Goal: Check status: Check status

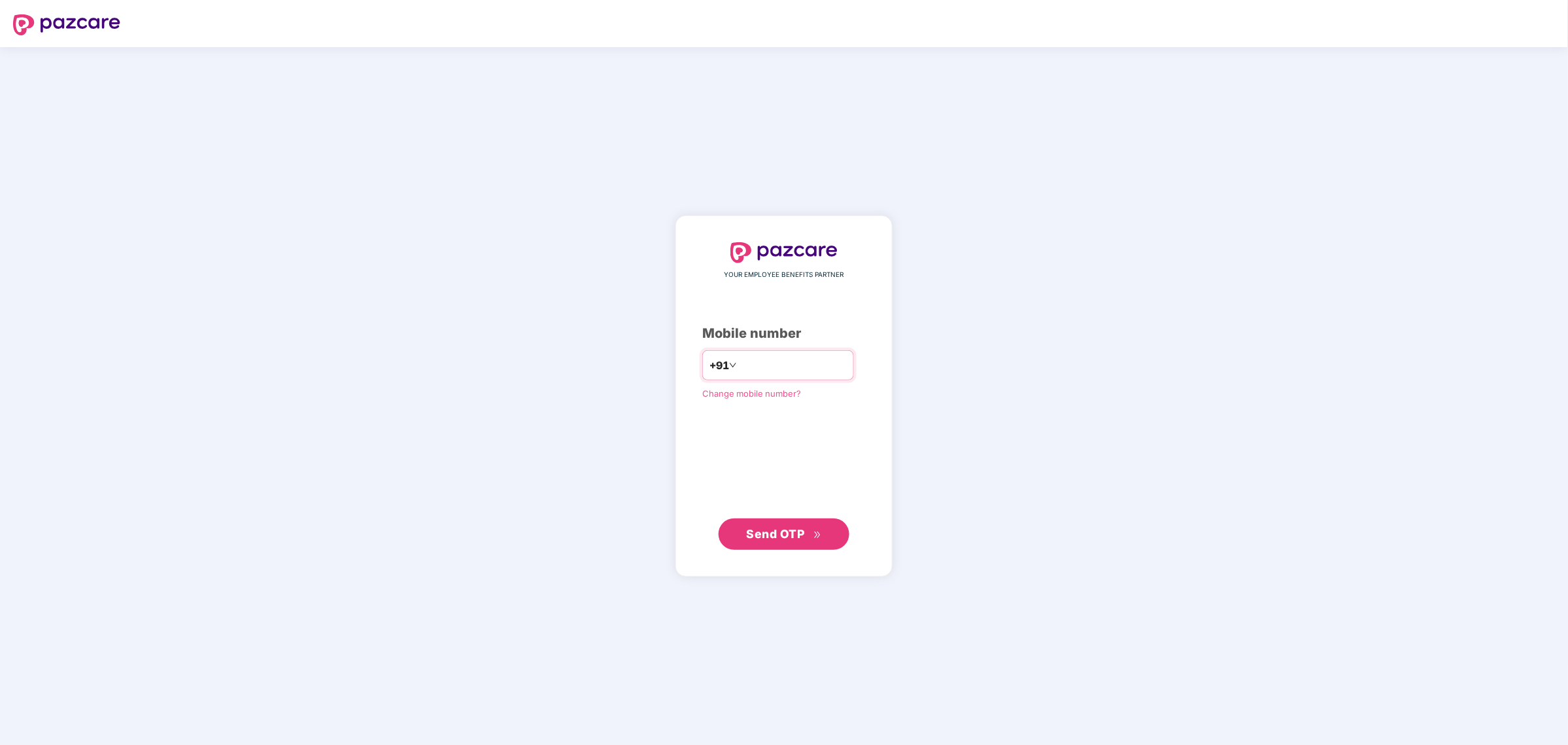
click at [770, 374] on input "number" at bounding box center [793, 365] width 108 height 21
type input "**********"
click at [800, 533] on span "Send OTP" at bounding box center [775, 533] width 58 height 14
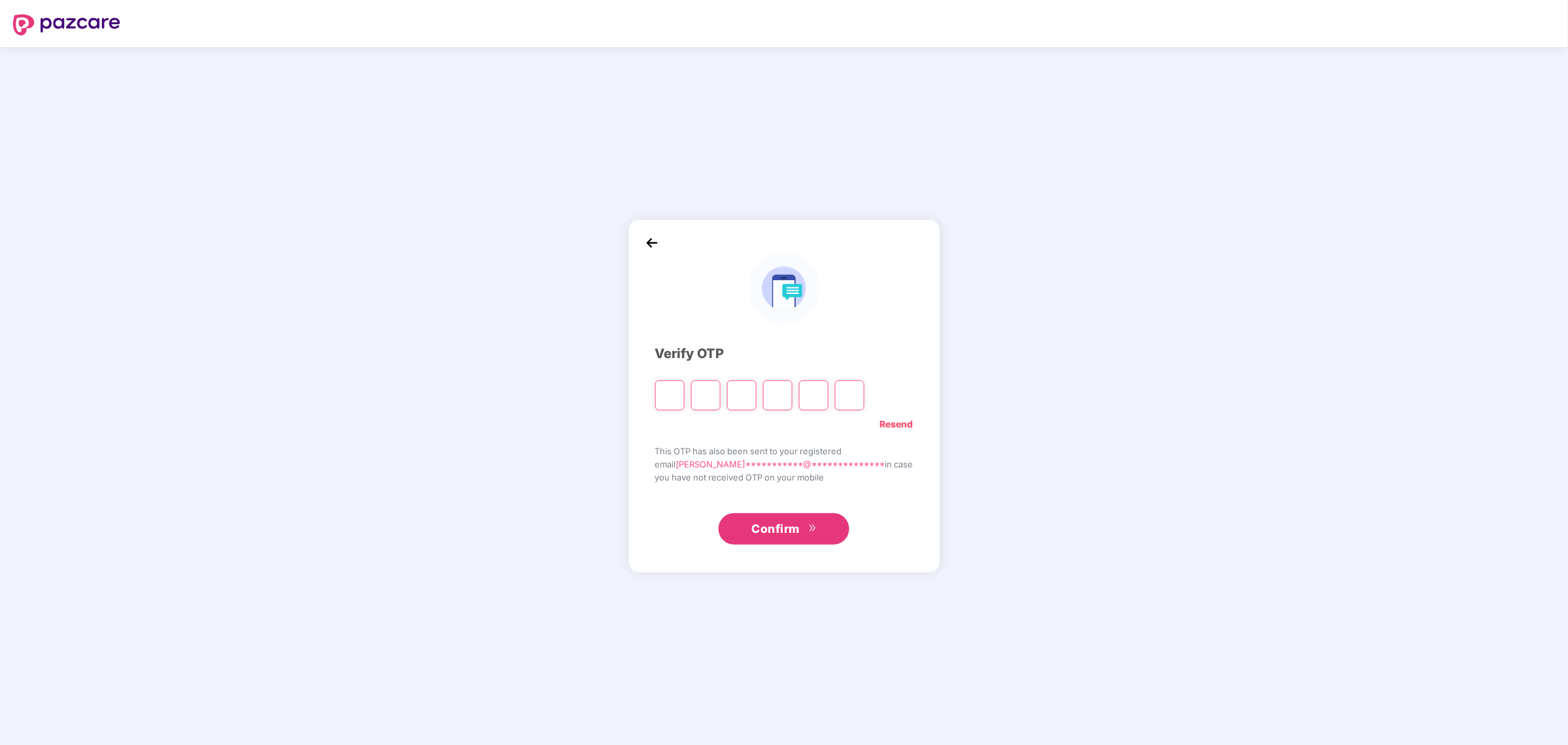
type input "*"
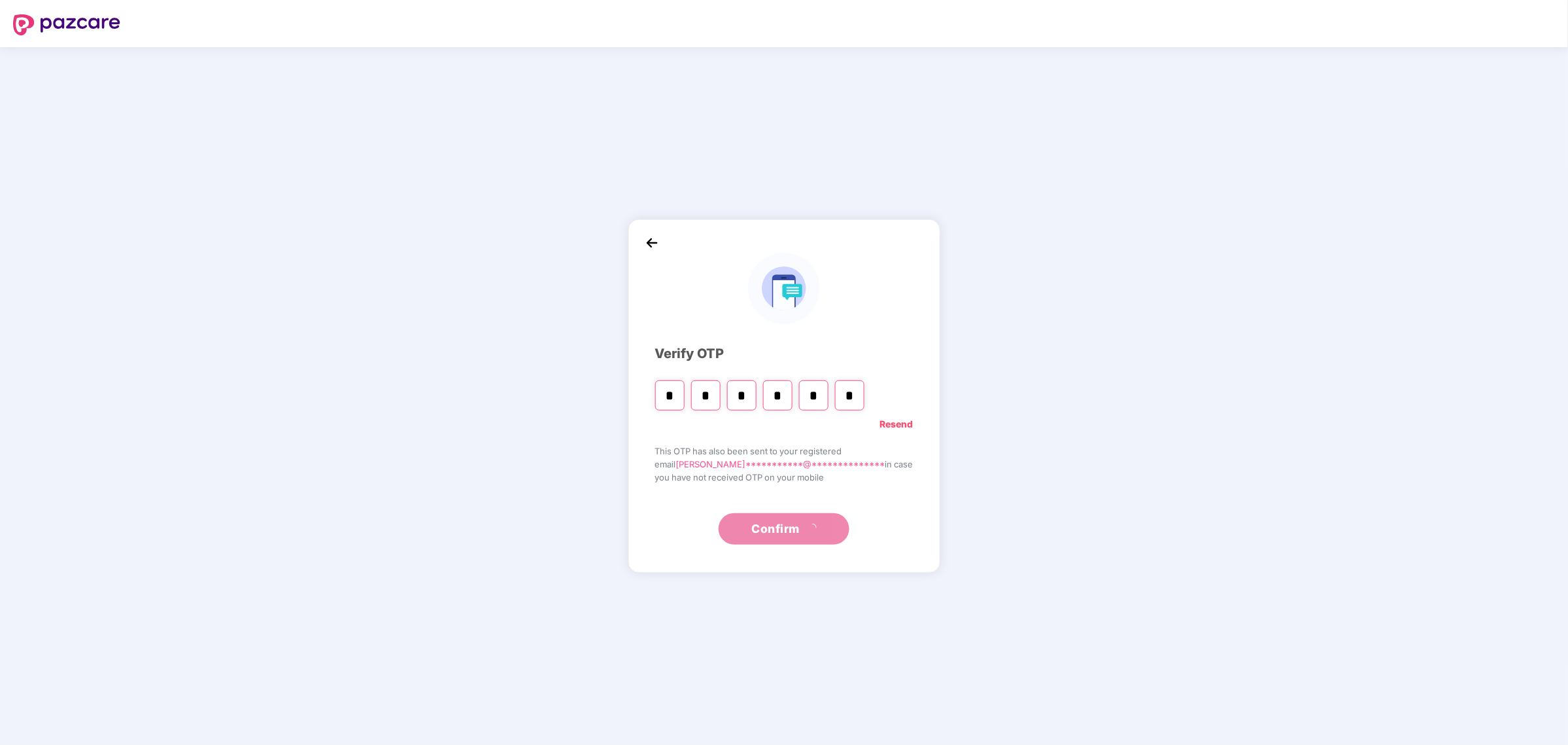
type input "*"
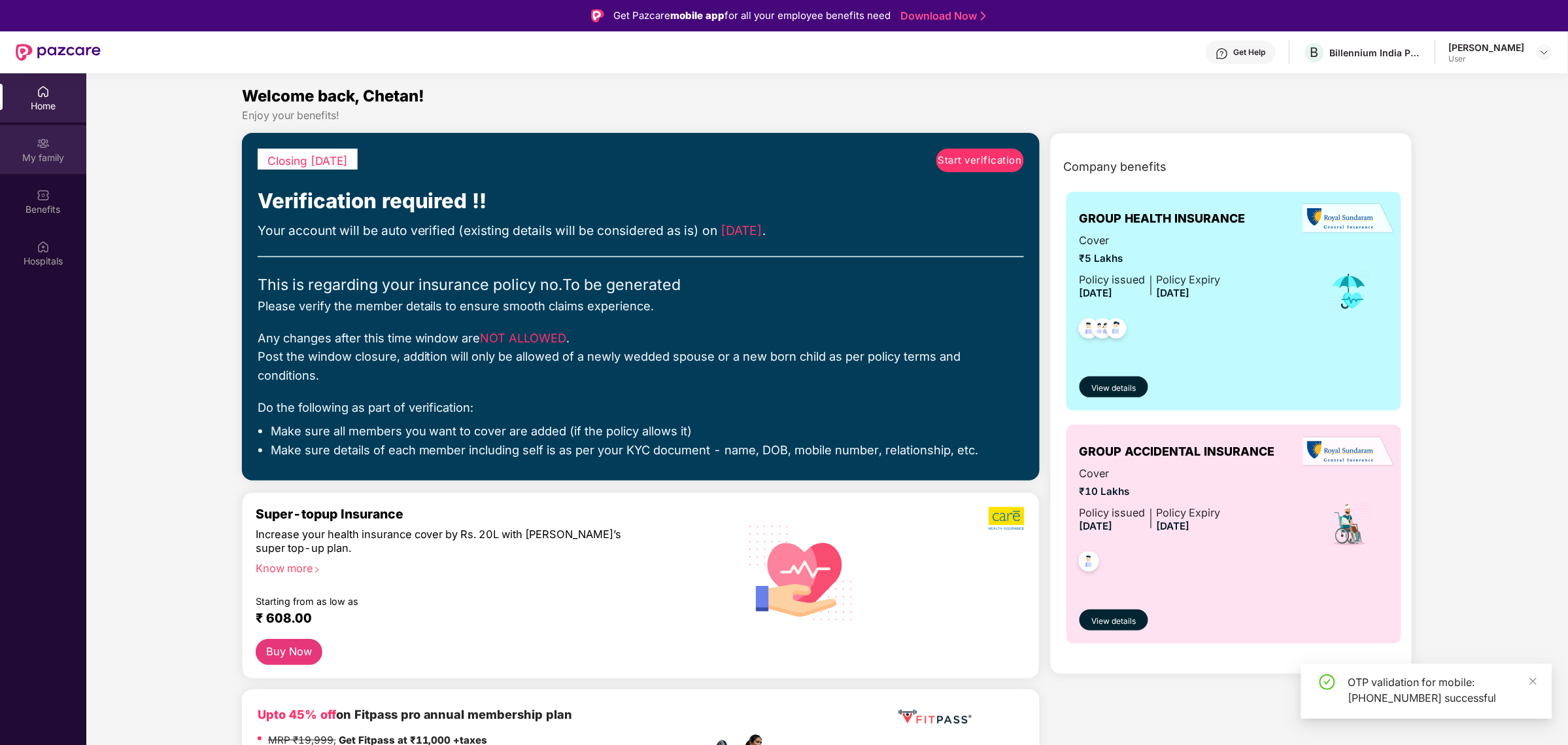
click at [54, 136] on div "My family" at bounding box center [43, 149] width 86 height 49
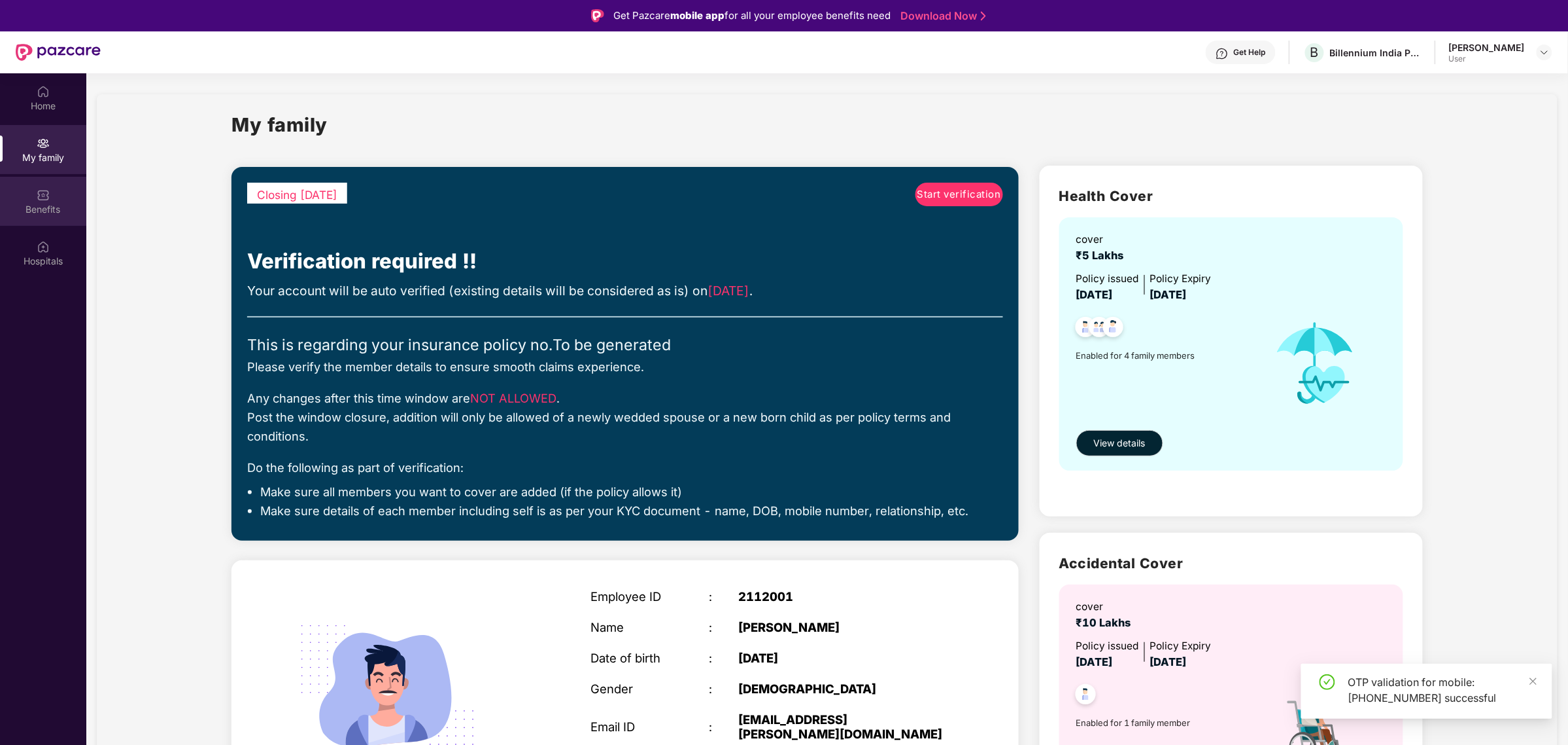
click at [56, 219] on div "Benefits" at bounding box center [43, 201] width 86 height 49
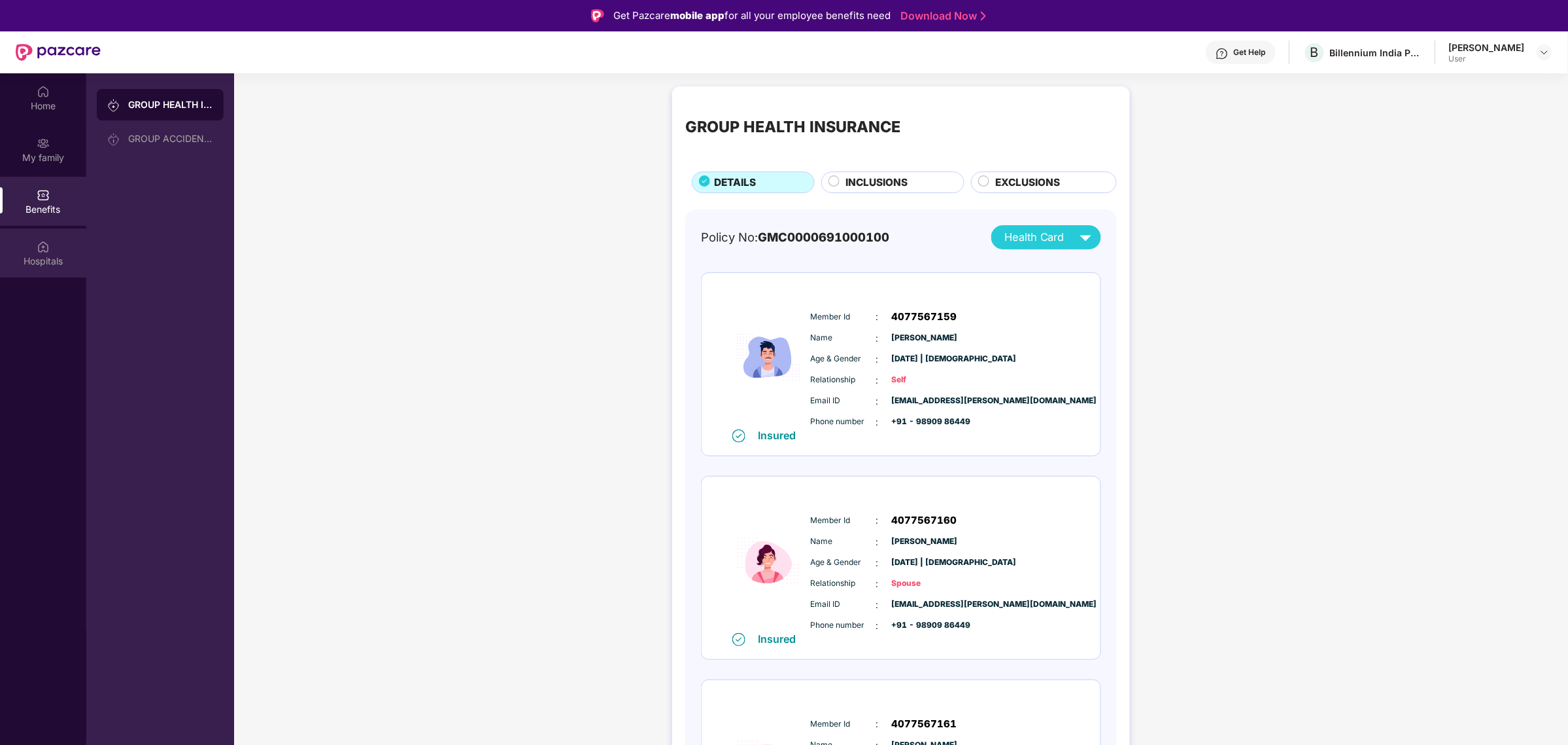
click at [49, 248] on img at bounding box center [43, 247] width 13 height 13
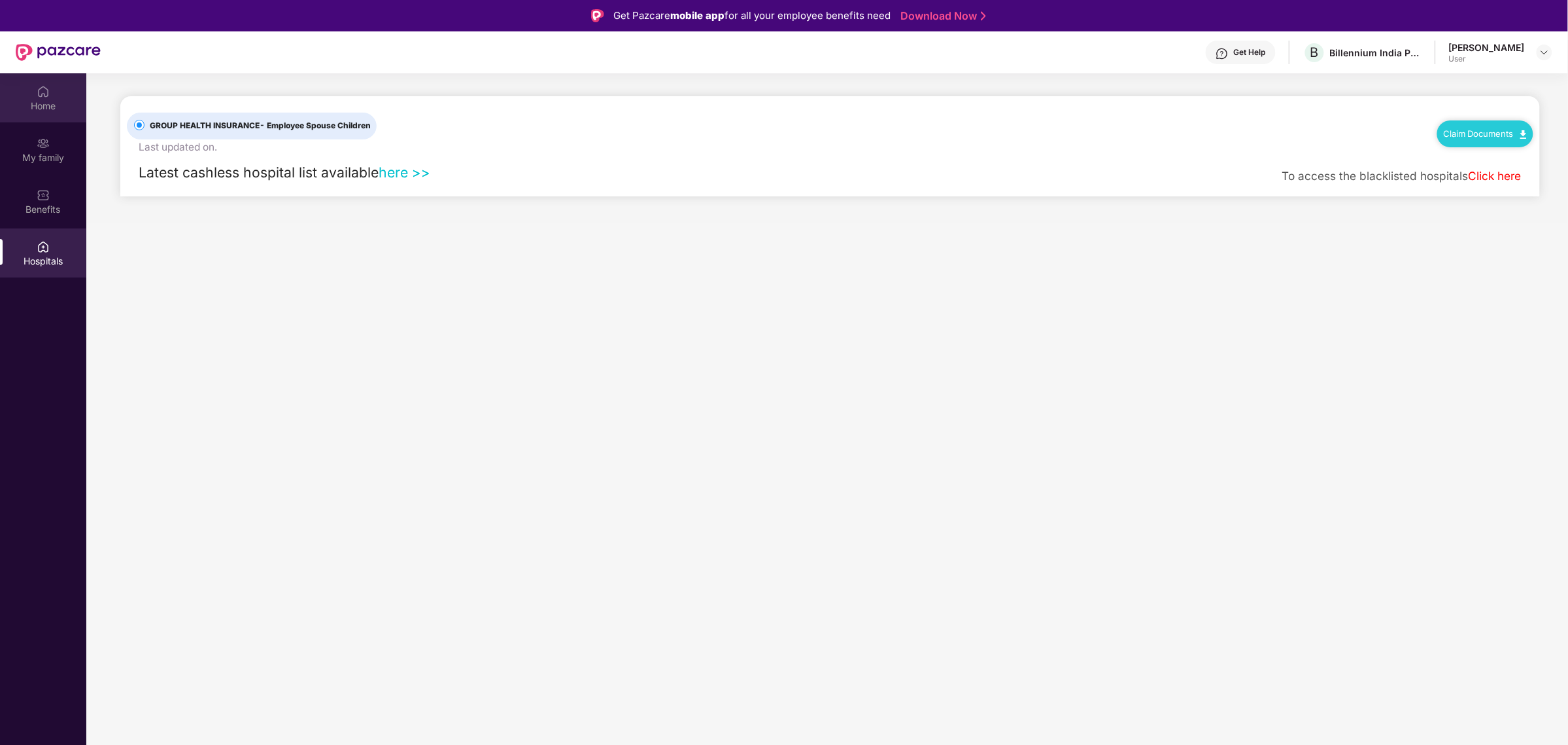
click at [40, 110] on div "Home" at bounding box center [43, 106] width 86 height 13
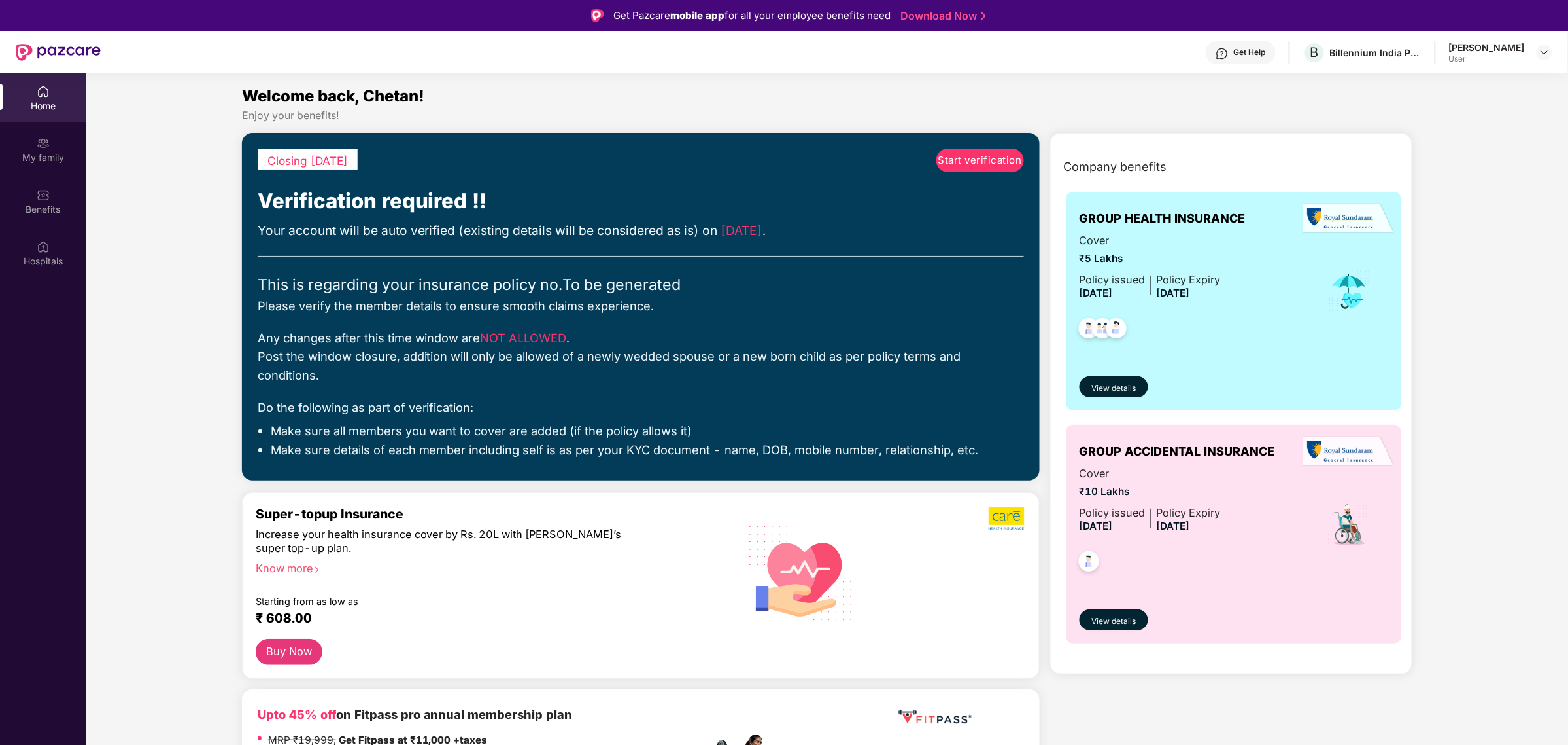
click at [1545, 61] on div "[PERSON_NAME] User" at bounding box center [1501, 52] width 103 height 23
click at [1547, 57] on div at bounding box center [1545, 52] width 16 height 16
click at [41, 159] on div "My family" at bounding box center [43, 158] width 86 height 13
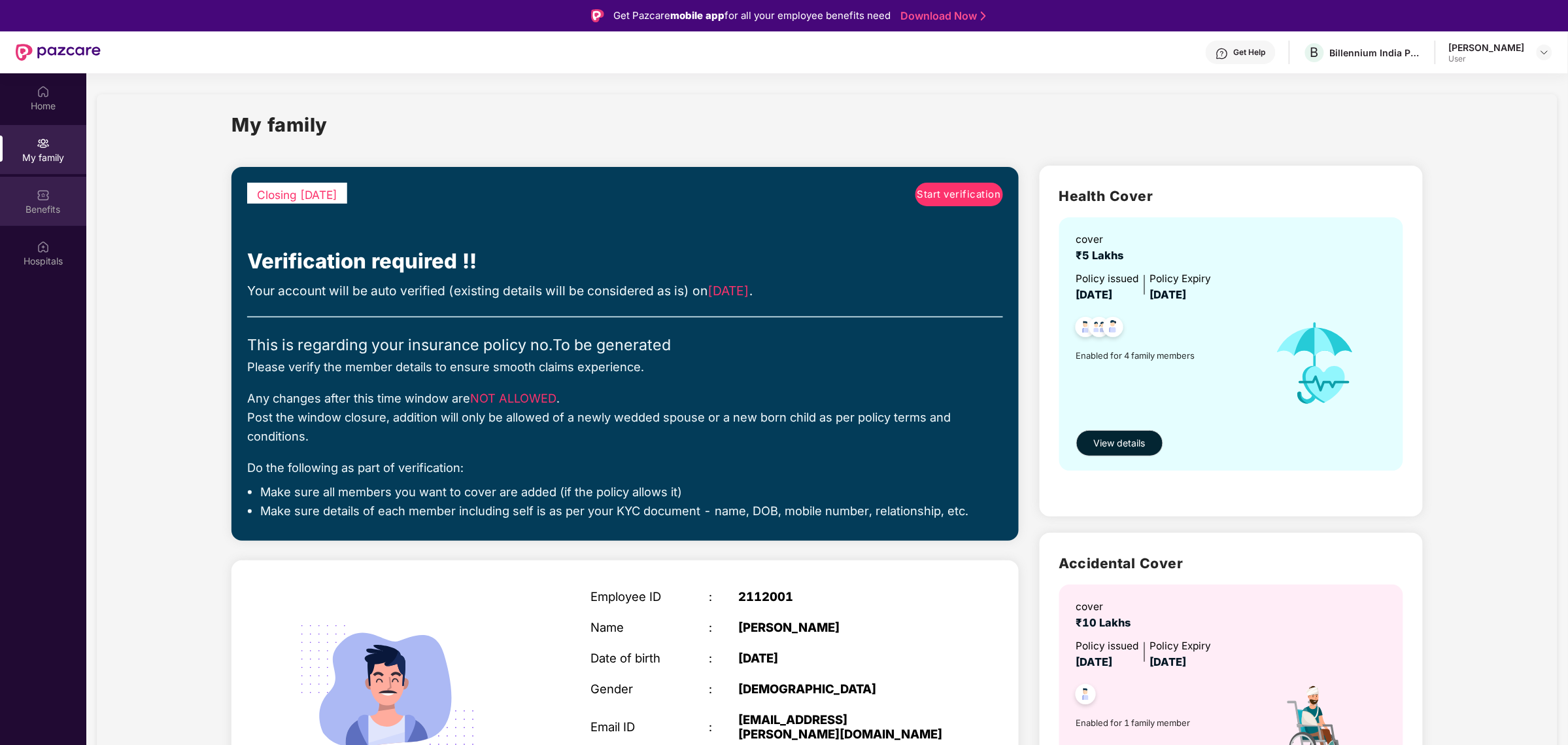
click at [41, 200] on img at bounding box center [43, 195] width 13 height 13
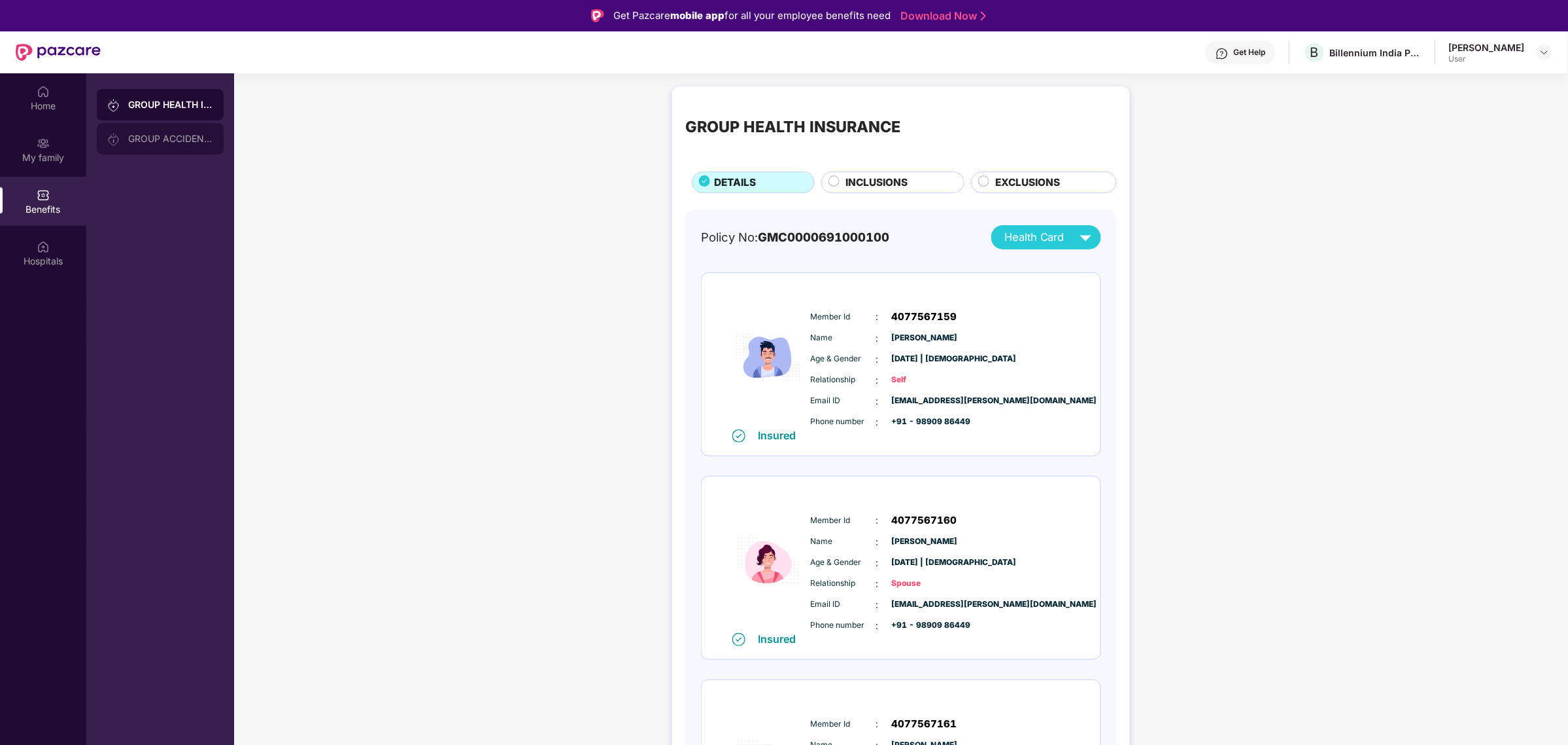
click at [141, 136] on div "GROUP ACCIDENTAL INSURANCE" at bounding box center [171, 139] width 85 height 11
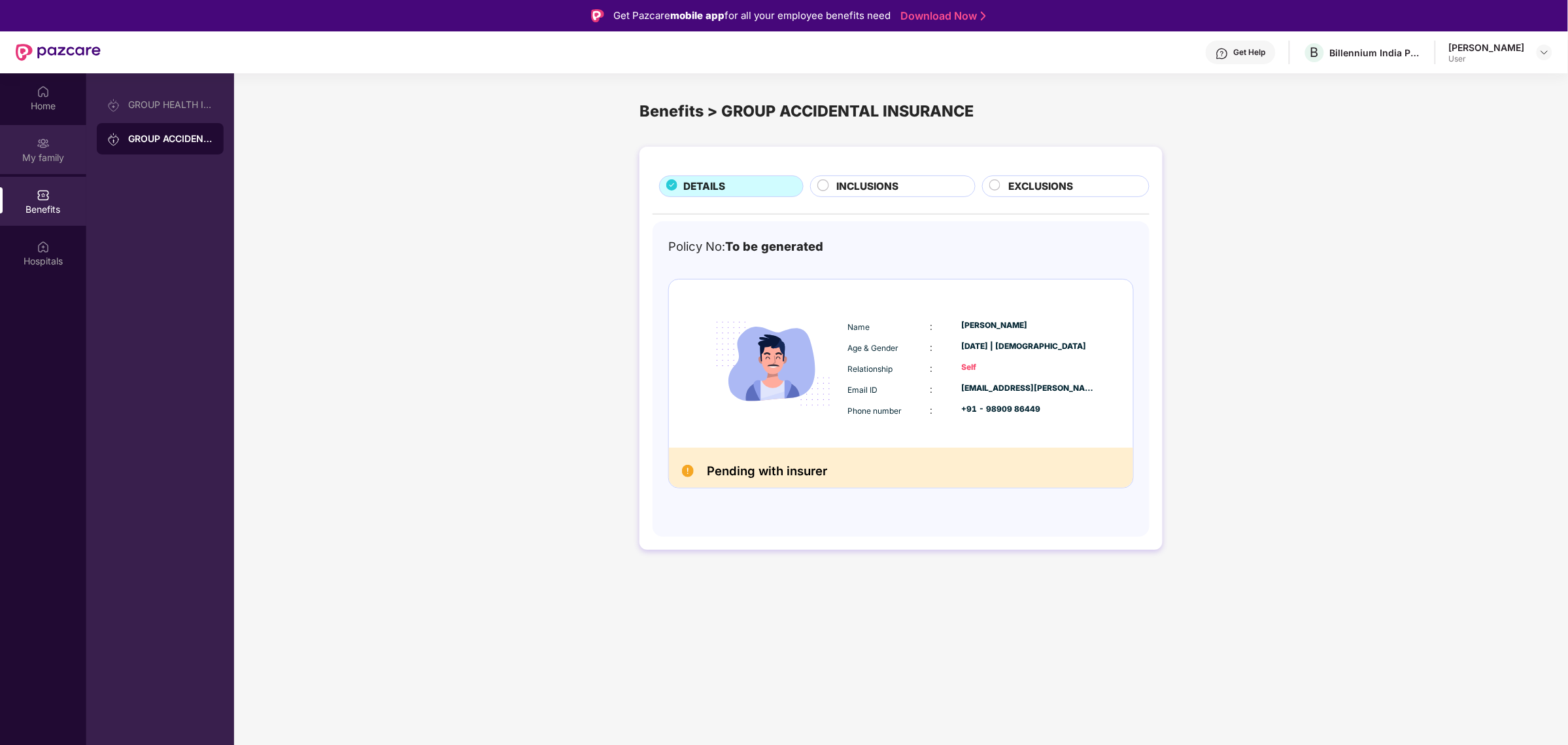
click at [53, 142] on div "My family" at bounding box center [43, 149] width 86 height 49
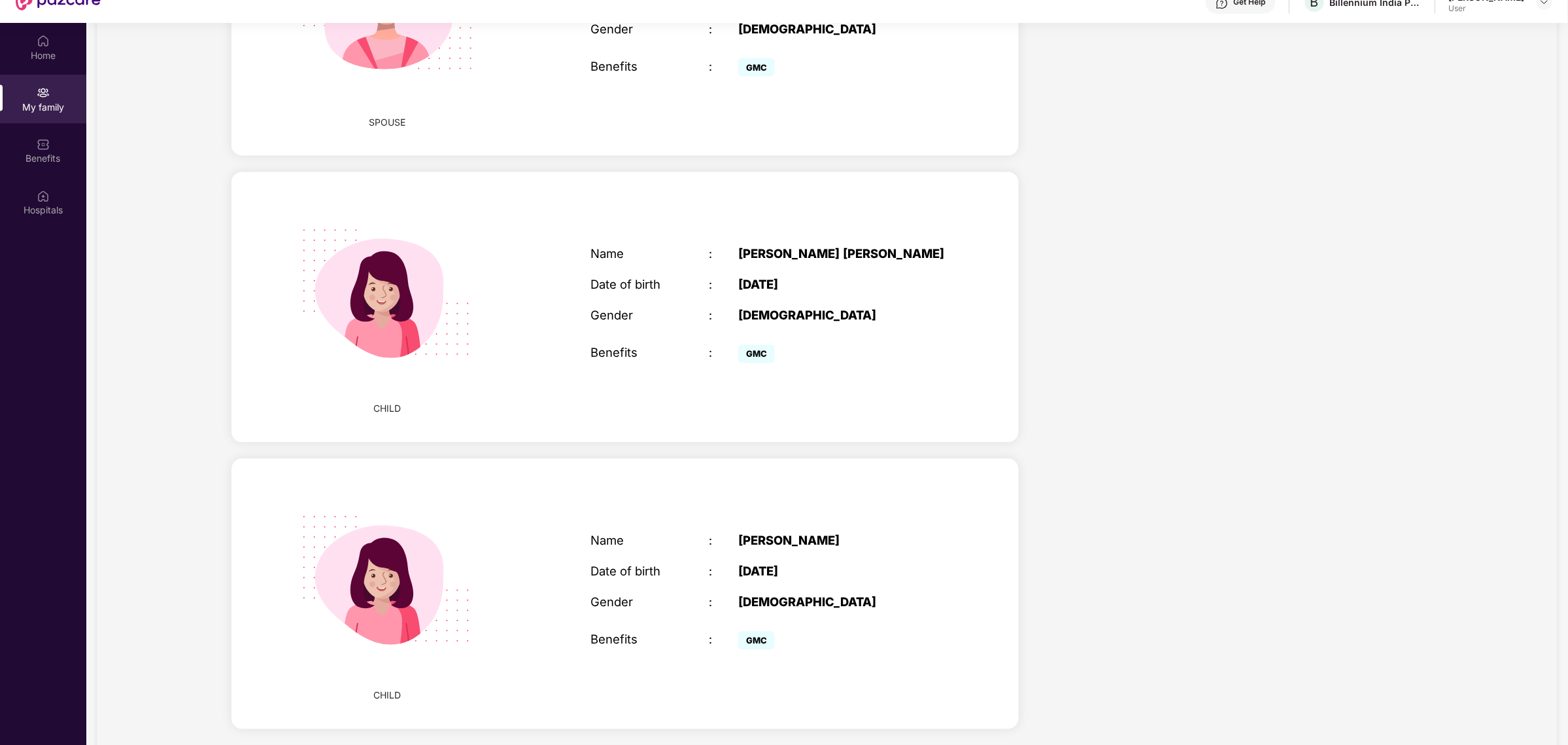
scroll to position [73, 0]
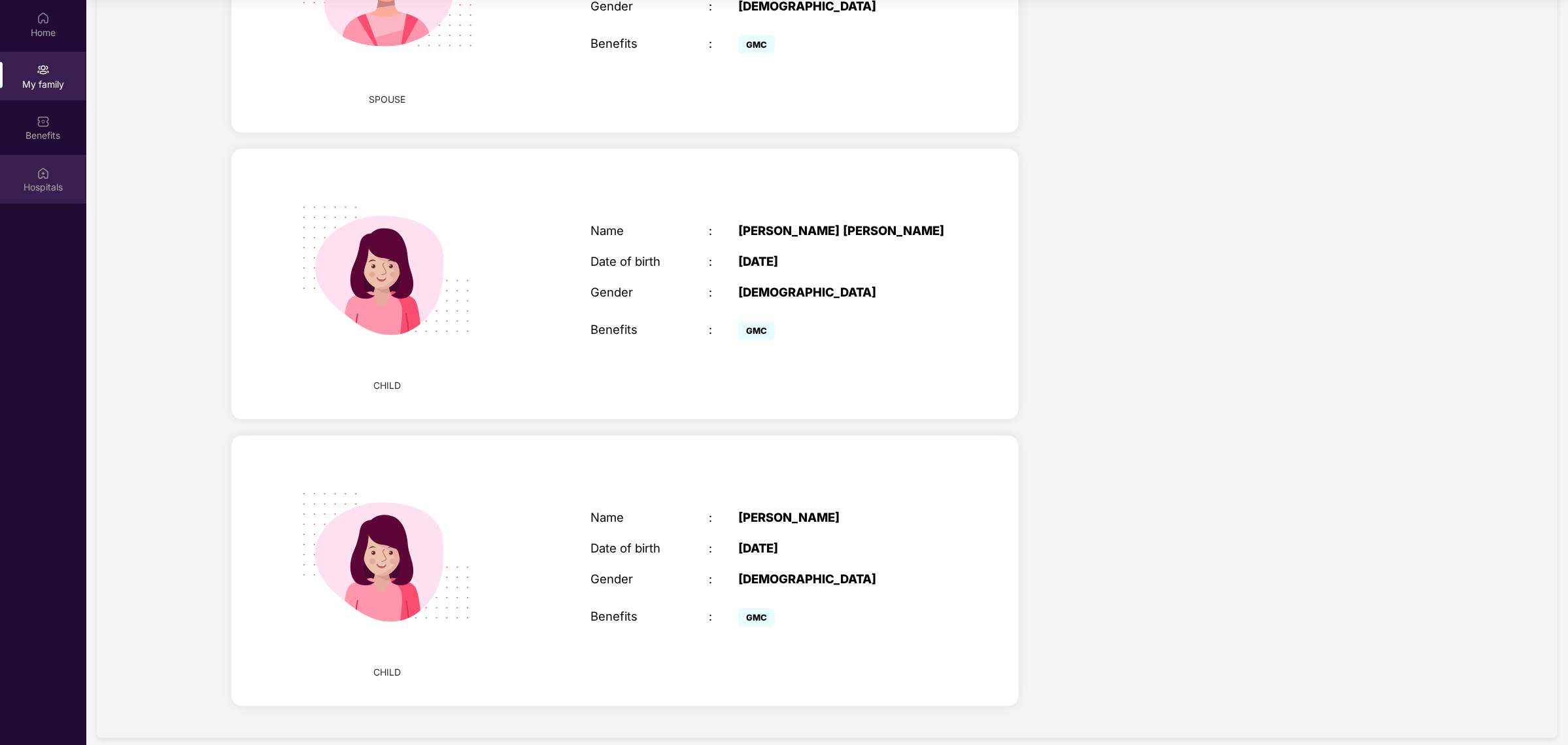
click at [50, 177] on div "Hospitals" at bounding box center [43, 179] width 86 height 49
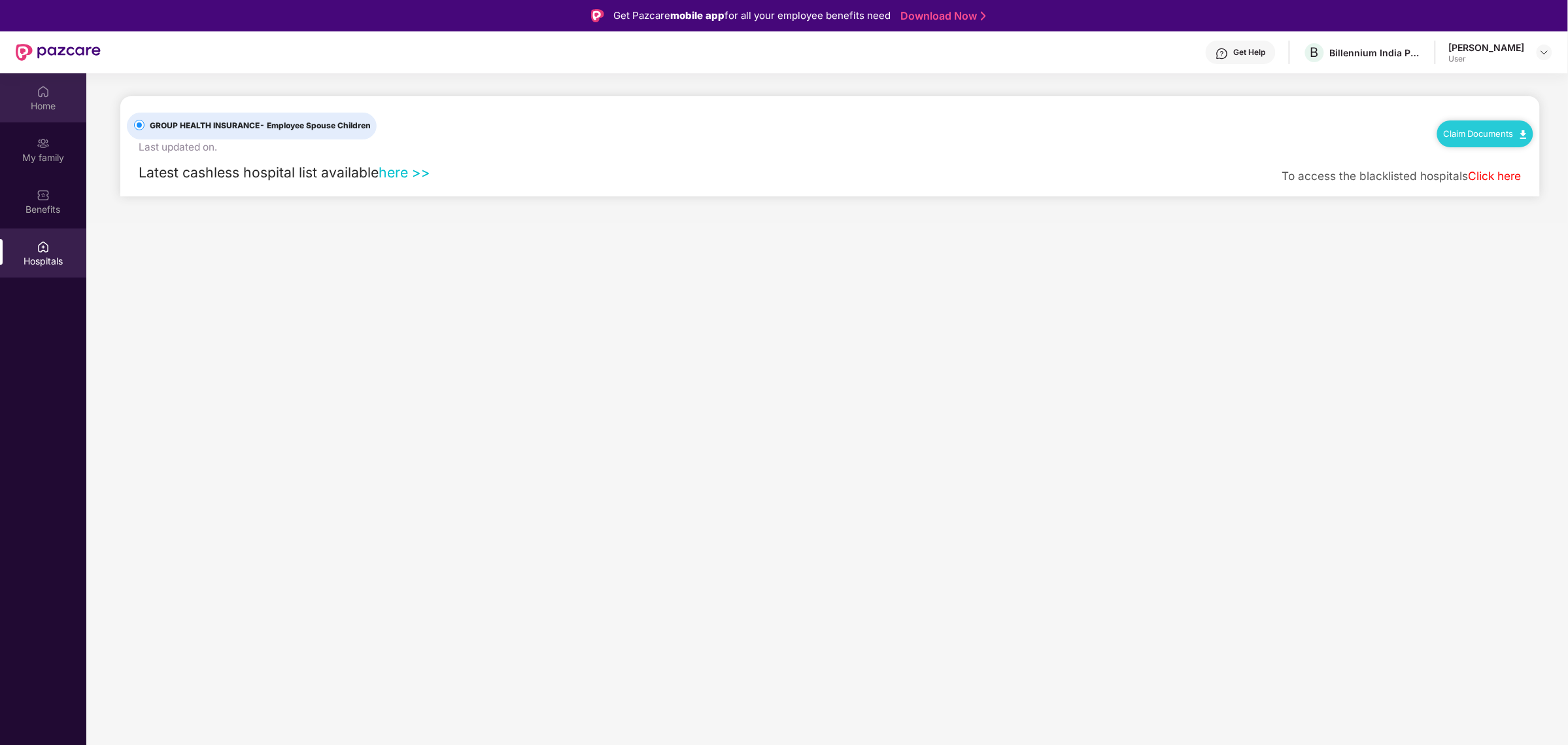
click at [37, 97] on div "Home" at bounding box center [43, 98] width 86 height 49
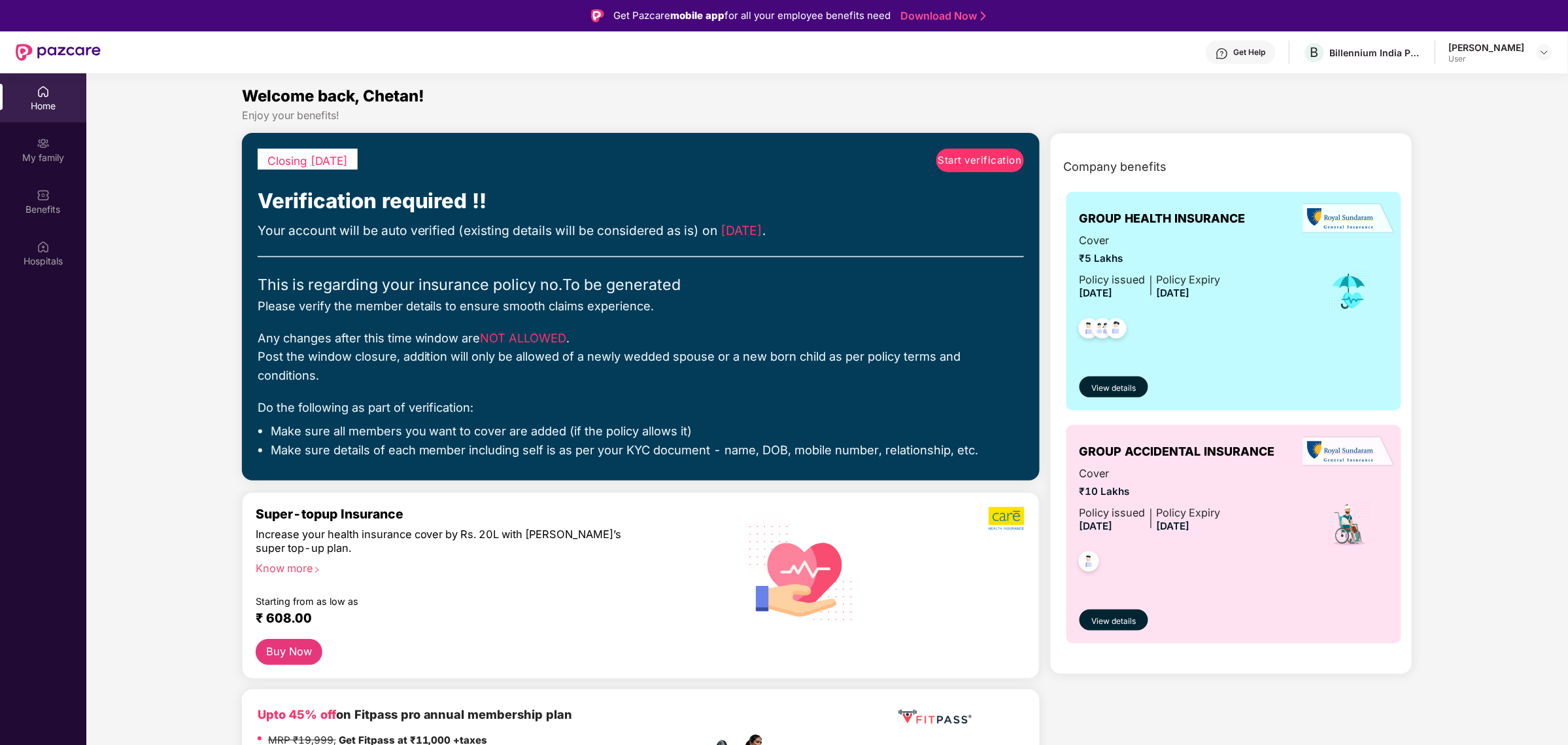
click at [51, 52] on img at bounding box center [58, 52] width 85 height 17
click at [22, 51] on img at bounding box center [58, 52] width 85 height 17
click at [51, 97] on div "Home" at bounding box center [43, 98] width 86 height 49
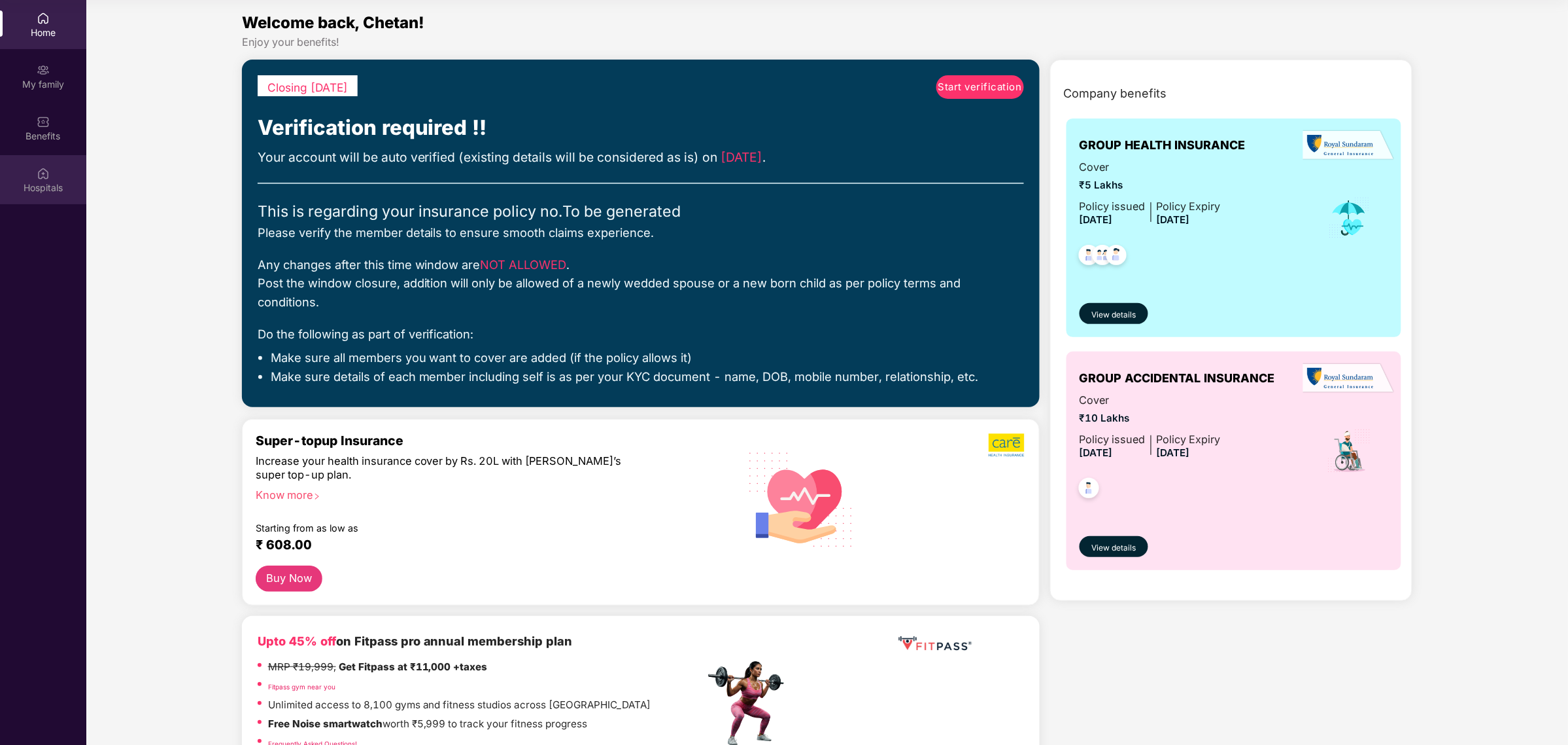
click at [50, 175] on div "Hospitals" at bounding box center [43, 179] width 86 height 49
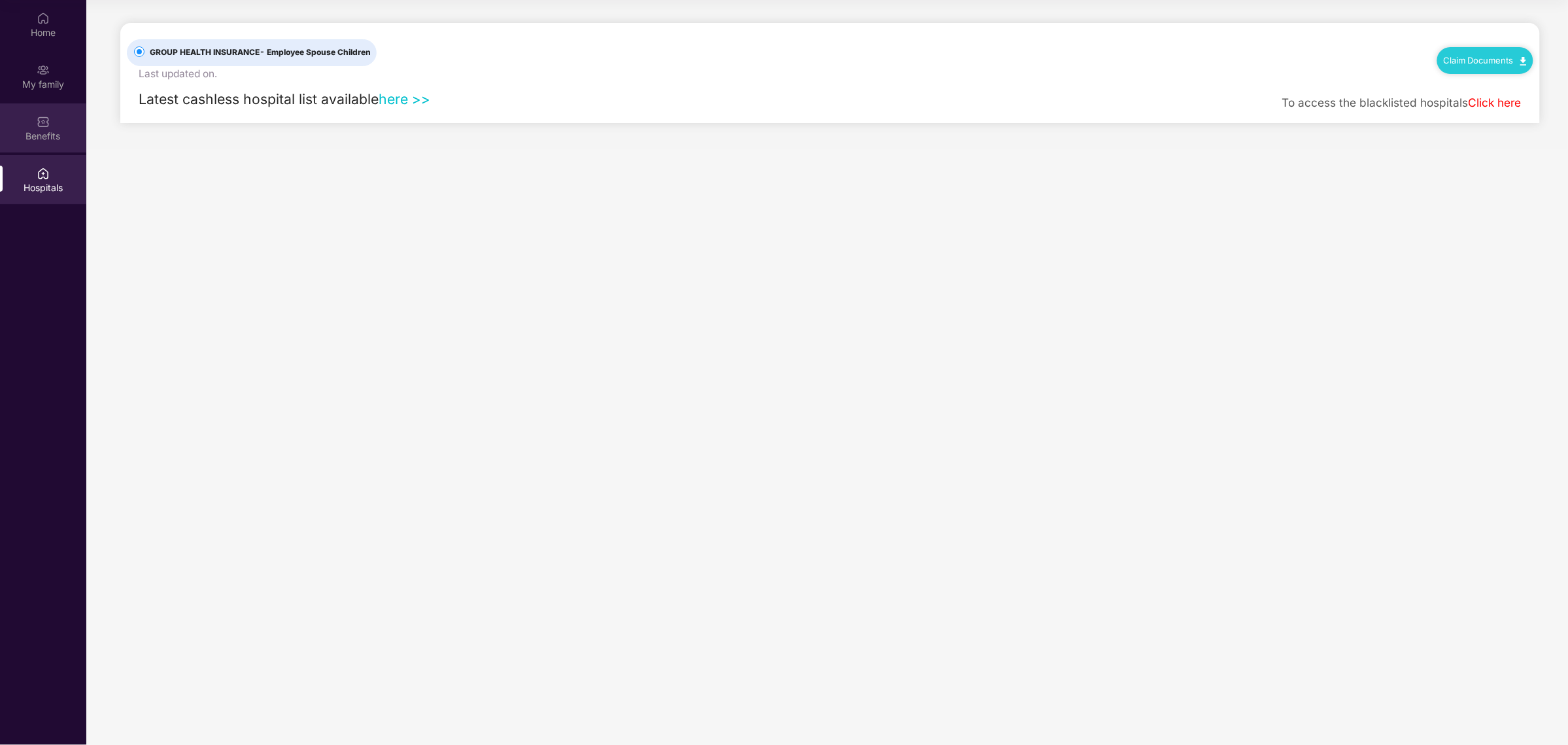
click at [41, 145] on div "Benefits" at bounding box center [43, 128] width 86 height 49
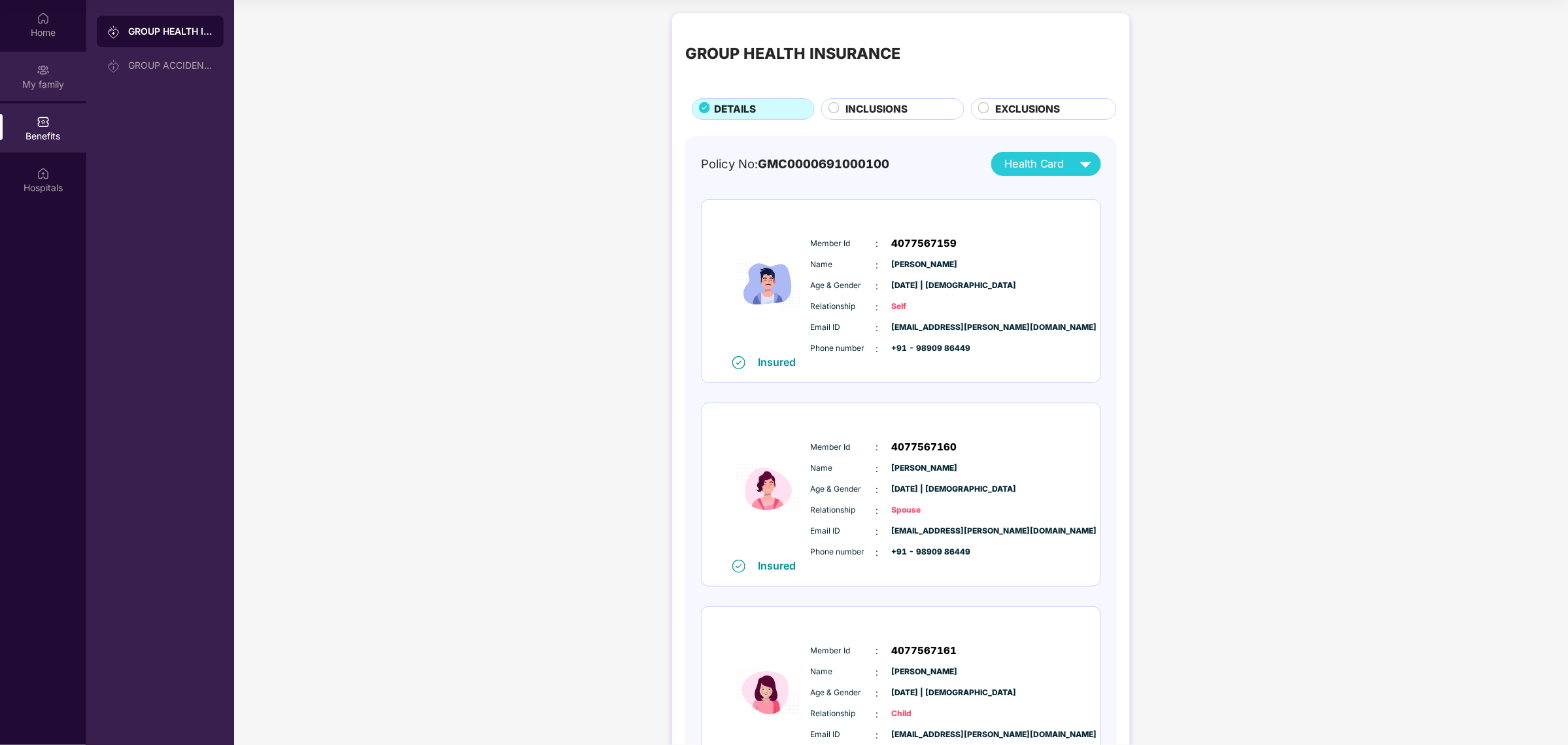
click at [41, 70] on img at bounding box center [43, 70] width 13 height 13
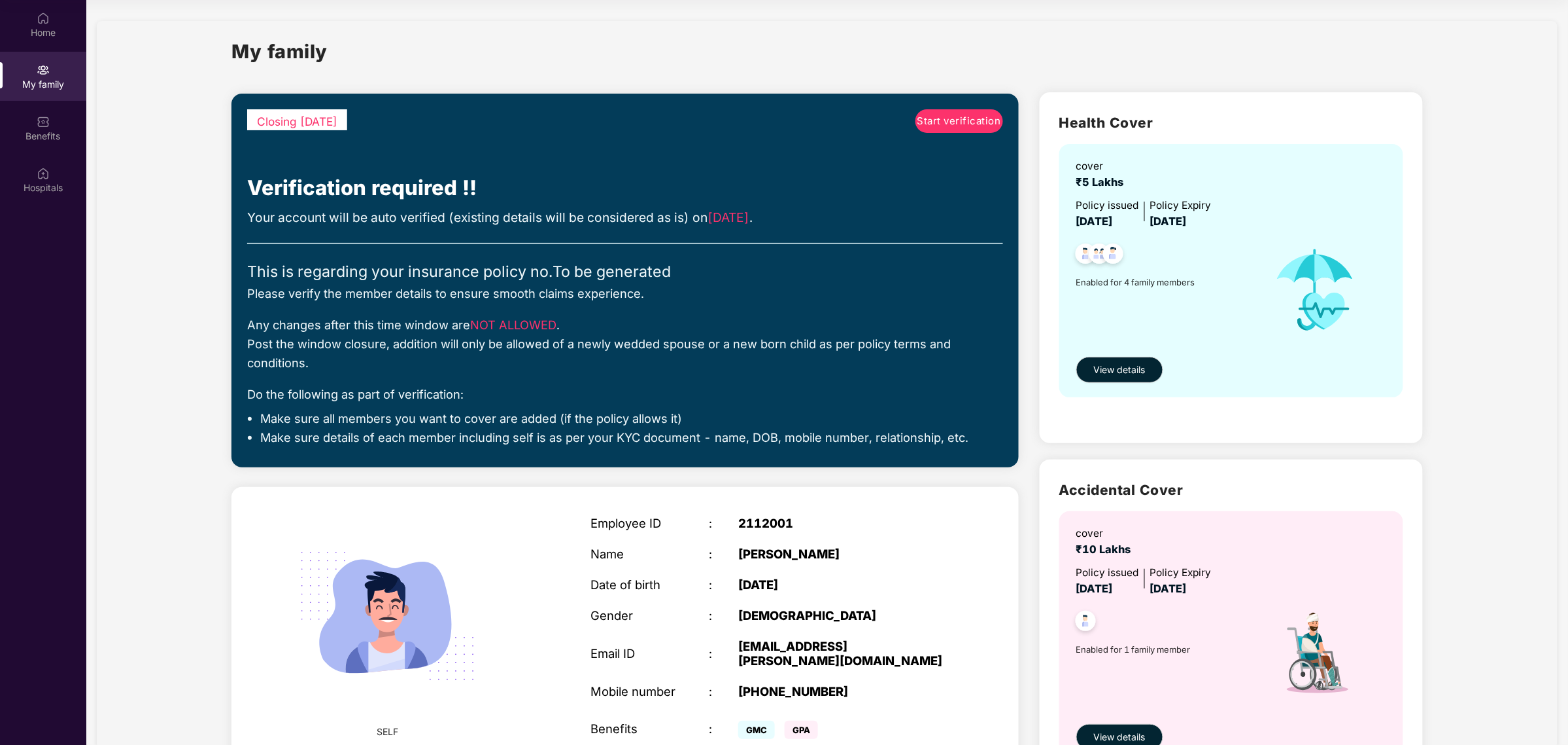
click at [914, 136] on div "Start verification" at bounding box center [877, 127] width 252 height 37
click at [933, 123] on span "Start verification" at bounding box center [959, 121] width 84 height 16
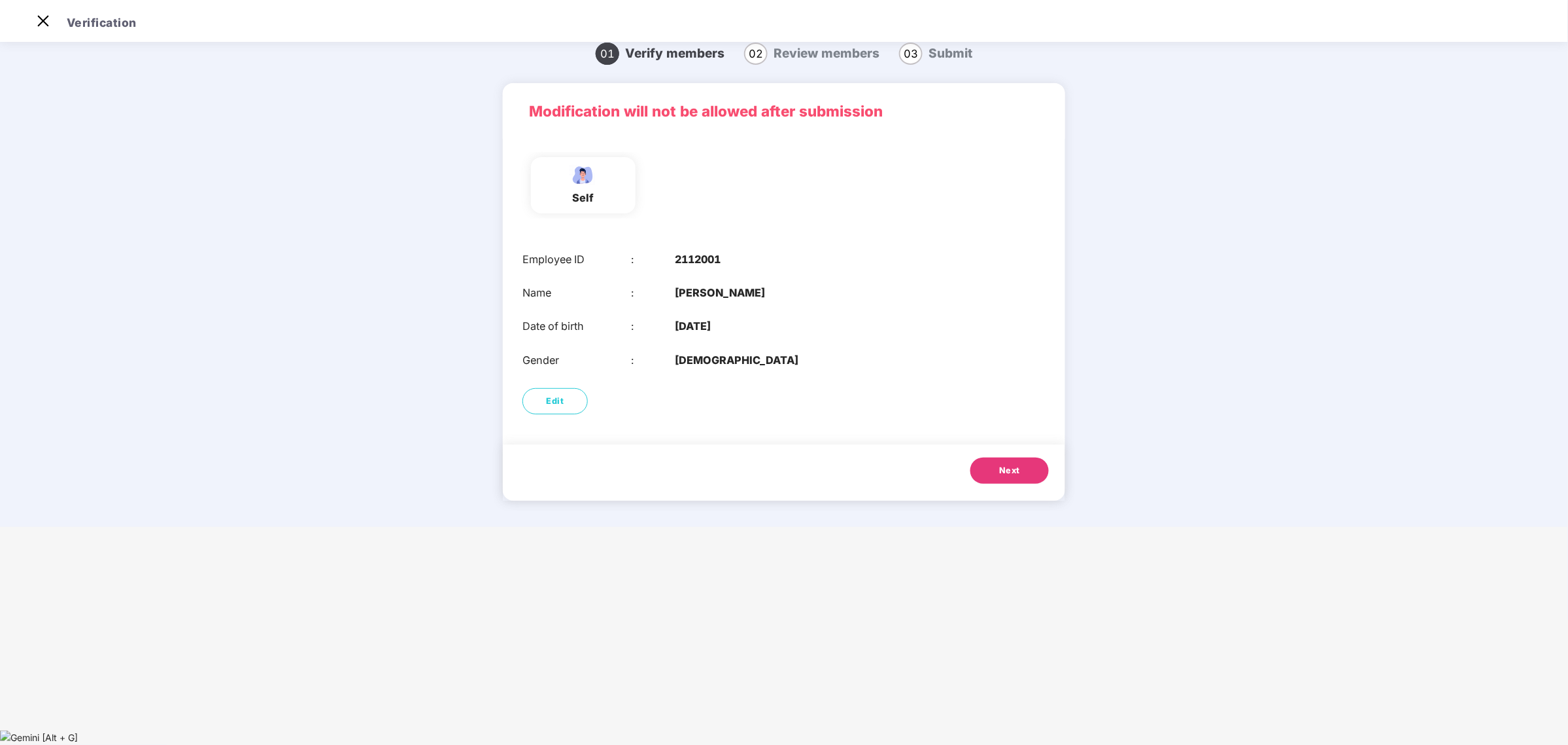
scroll to position [31, 0]
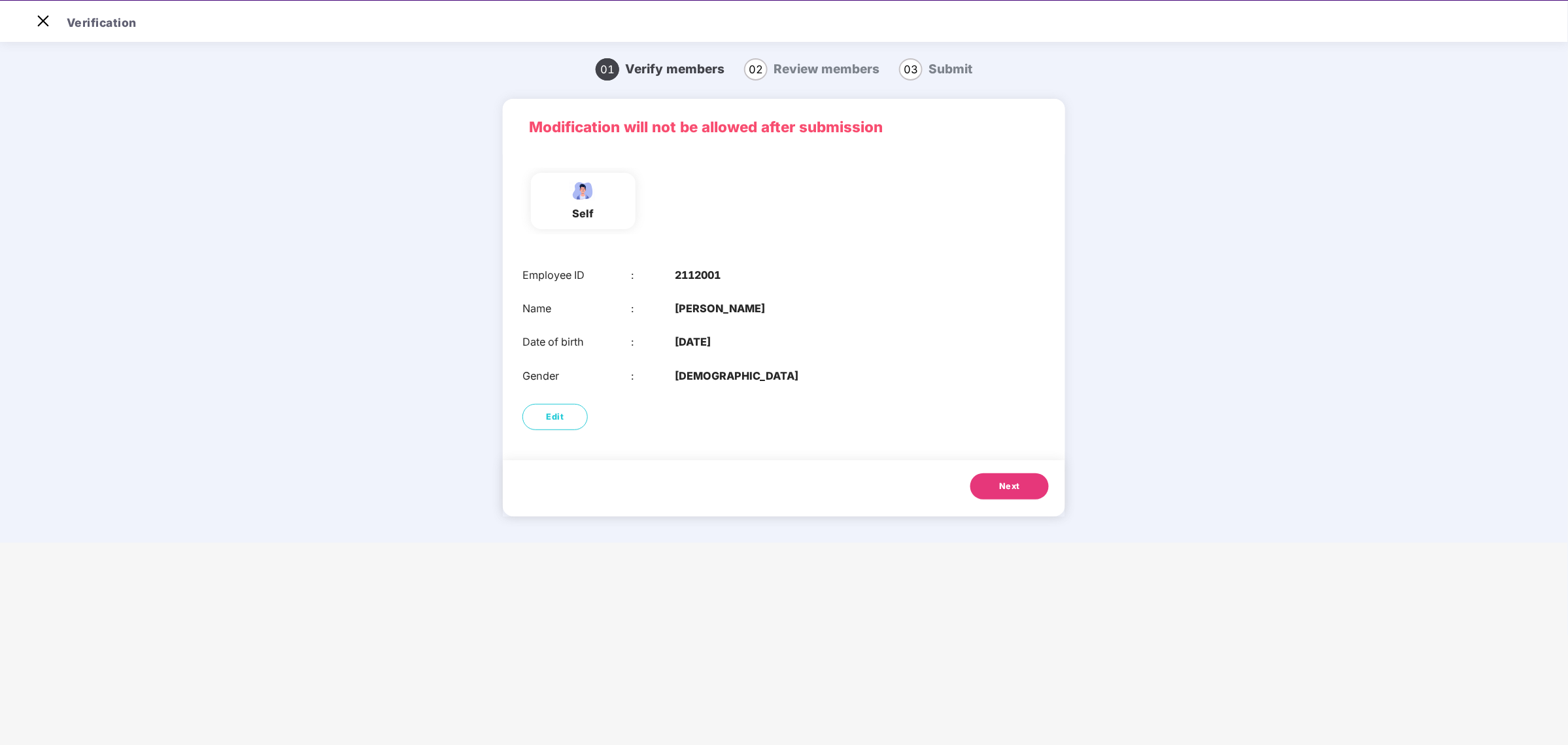
click at [1026, 484] on button "Next" at bounding box center [1009, 486] width 78 height 26
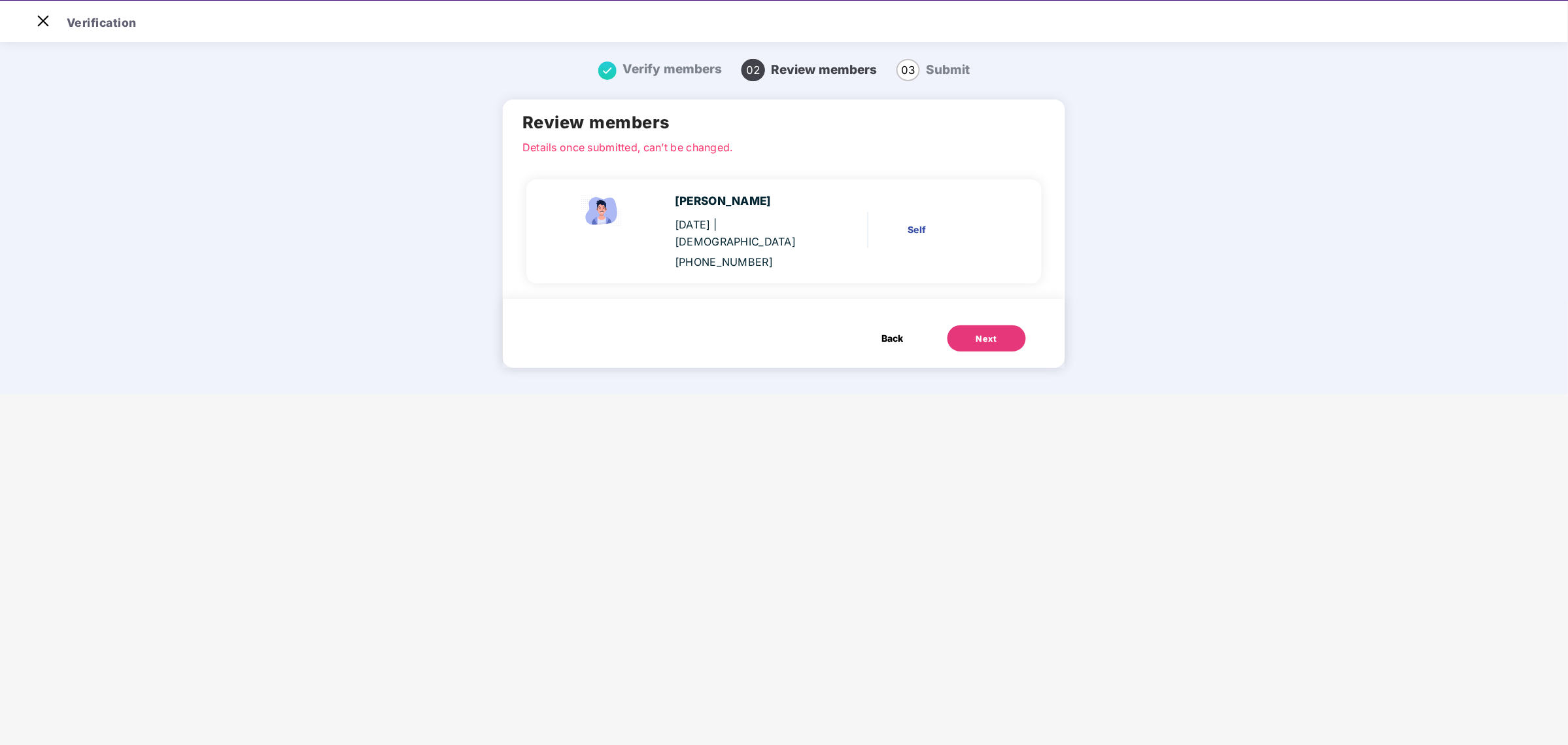
click at [976, 334] on div "Next" at bounding box center [986, 339] width 21 height 13
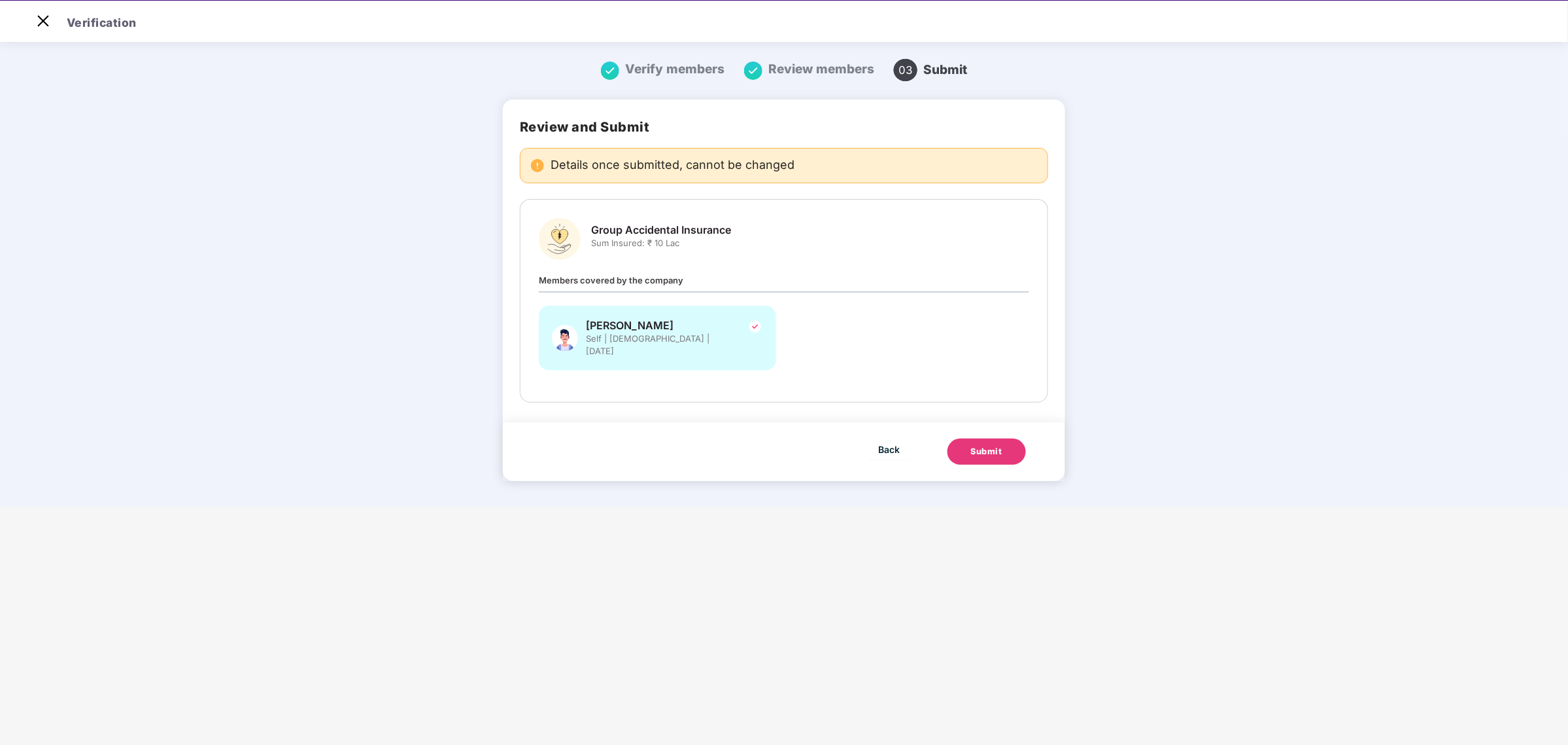
scroll to position [0, 0]
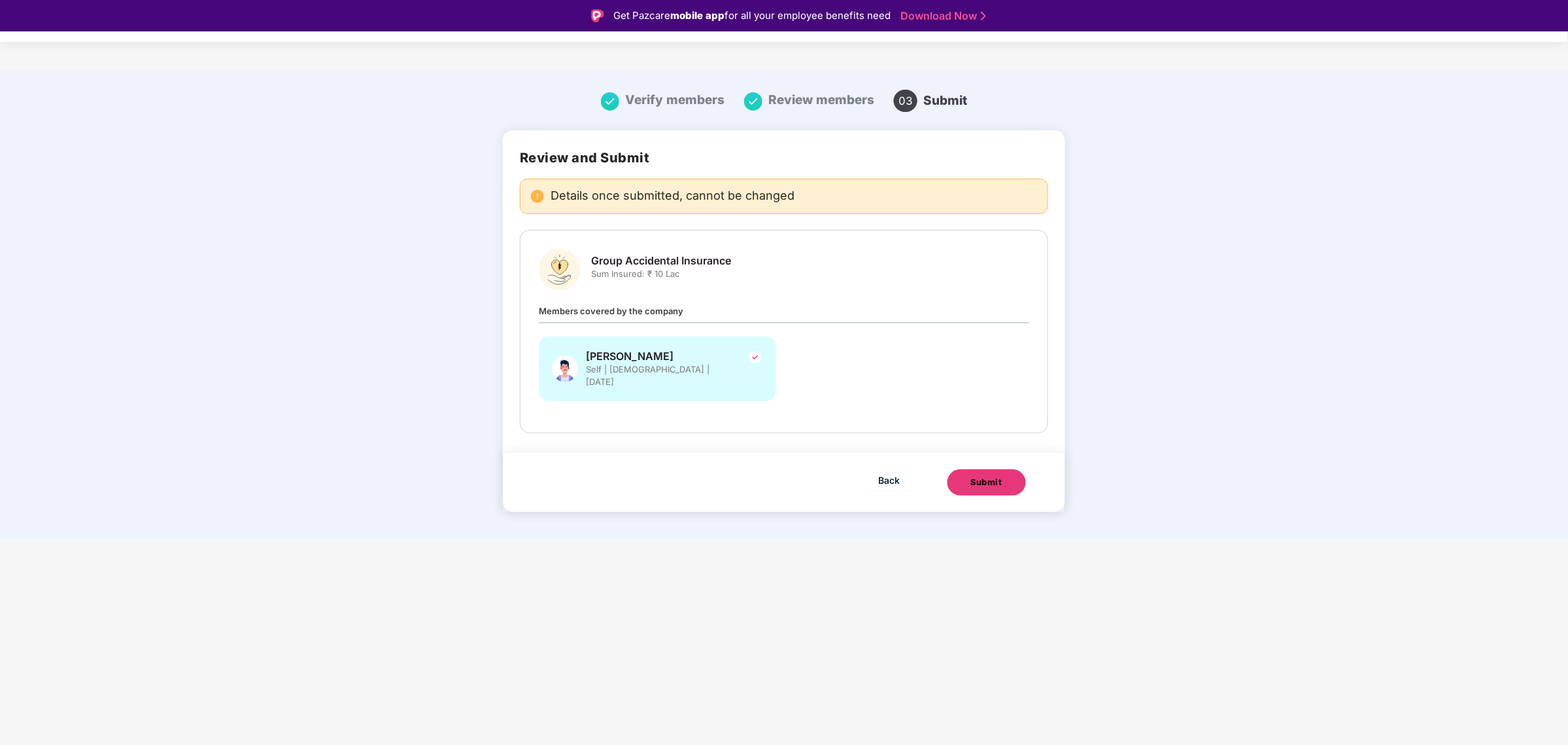
drag, startPoint x: 994, startPoint y: 470, endPoint x: 995, endPoint y: 523, distance: 53.0
click at [995, 523] on div "Verify members Review members 03 Submit Review and Submit Details once submitte…" at bounding box center [784, 308] width 725 height 461
click at [988, 476] on div "Submit" at bounding box center [987, 482] width 32 height 13
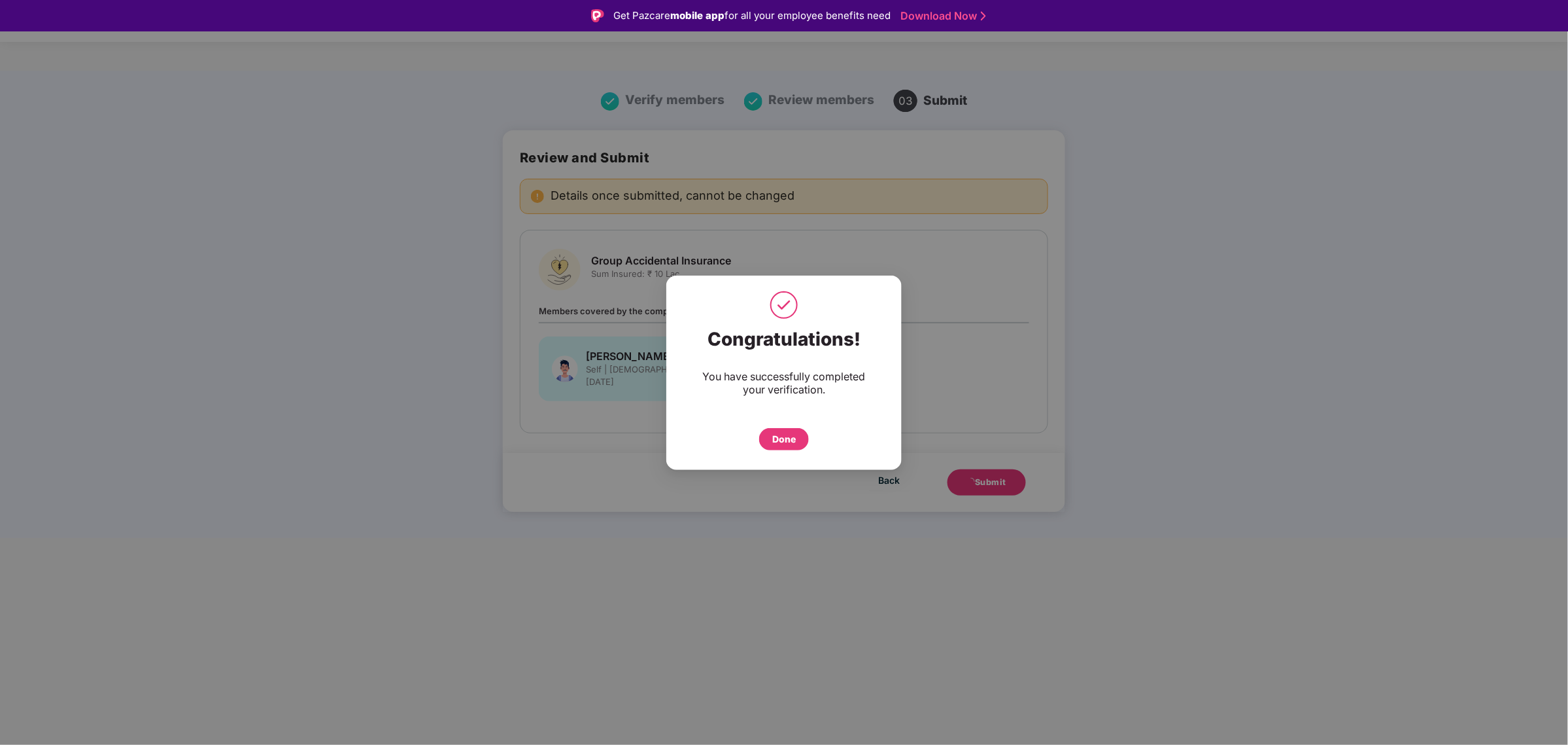
click at [795, 437] on div "Done" at bounding box center [784, 439] width 24 height 14
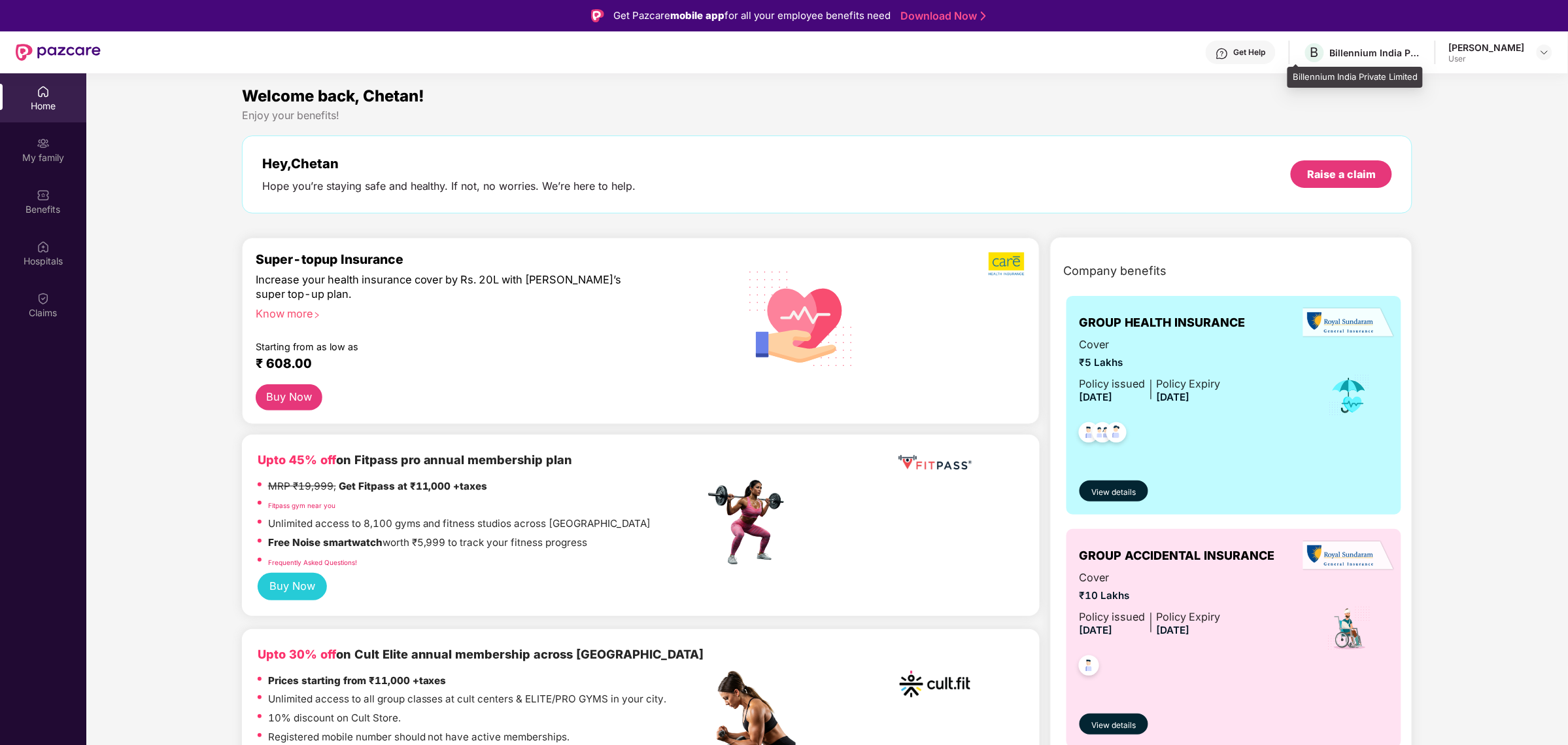
click at [1360, 53] on div "Billennium India Private Limited" at bounding box center [1376, 52] width 92 height 12
click at [1286, 62] on div "Get Help B Billennium India Private Limited Chetan Chhaganlal Chunekar User" at bounding box center [826, 52] width 1452 height 42
click at [1305, 47] on span "B" at bounding box center [1315, 52] width 23 height 23
click at [1501, 48] on div "[PERSON_NAME]" at bounding box center [1487, 47] width 76 height 12
click at [1538, 50] on div at bounding box center [1545, 52] width 16 height 16
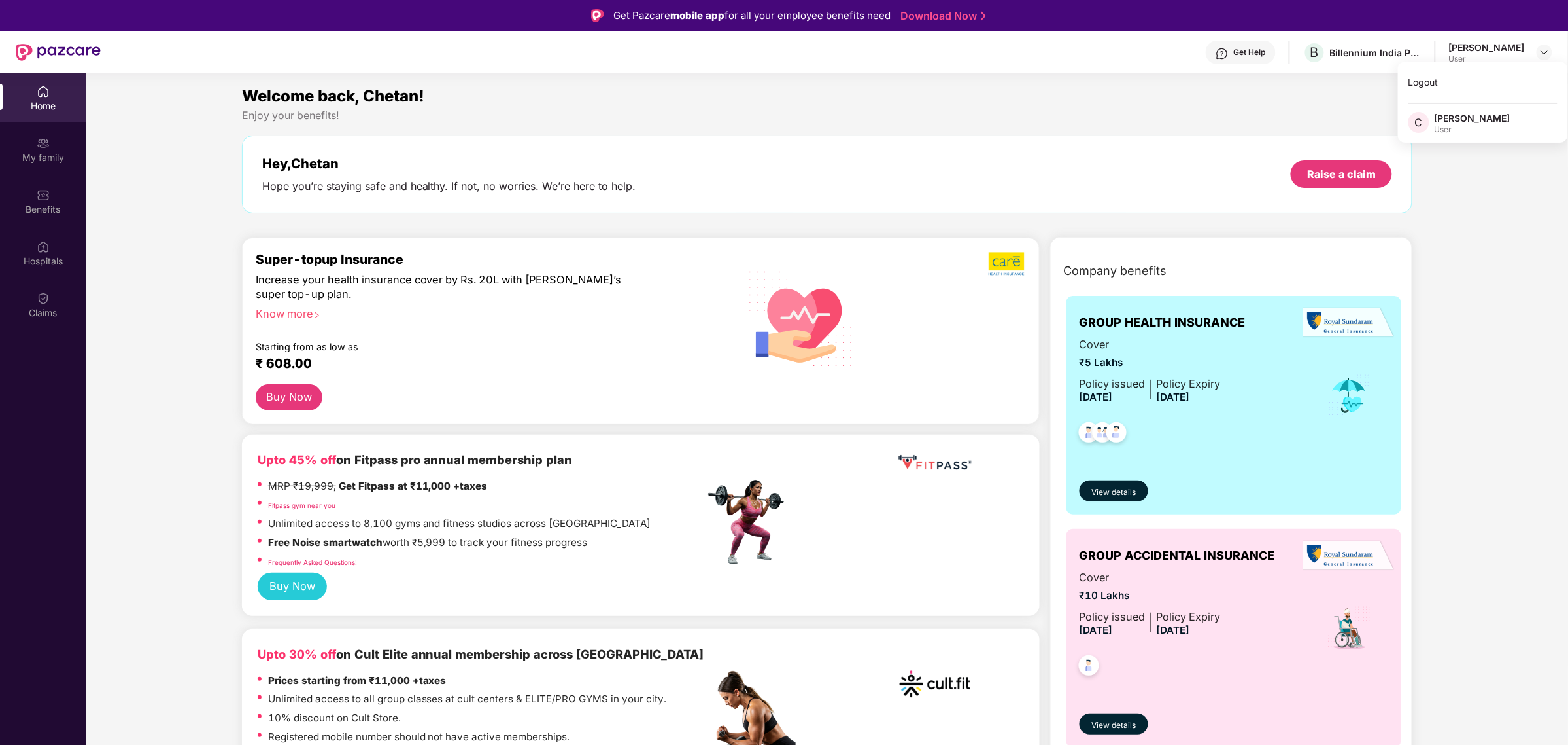
click at [1211, 62] on div "Get Help" at bounding box center [1241, 52] width 70 height 24
click at [39, 304] on div "Claims" at bounding box center [43, 304] width 86 height 49
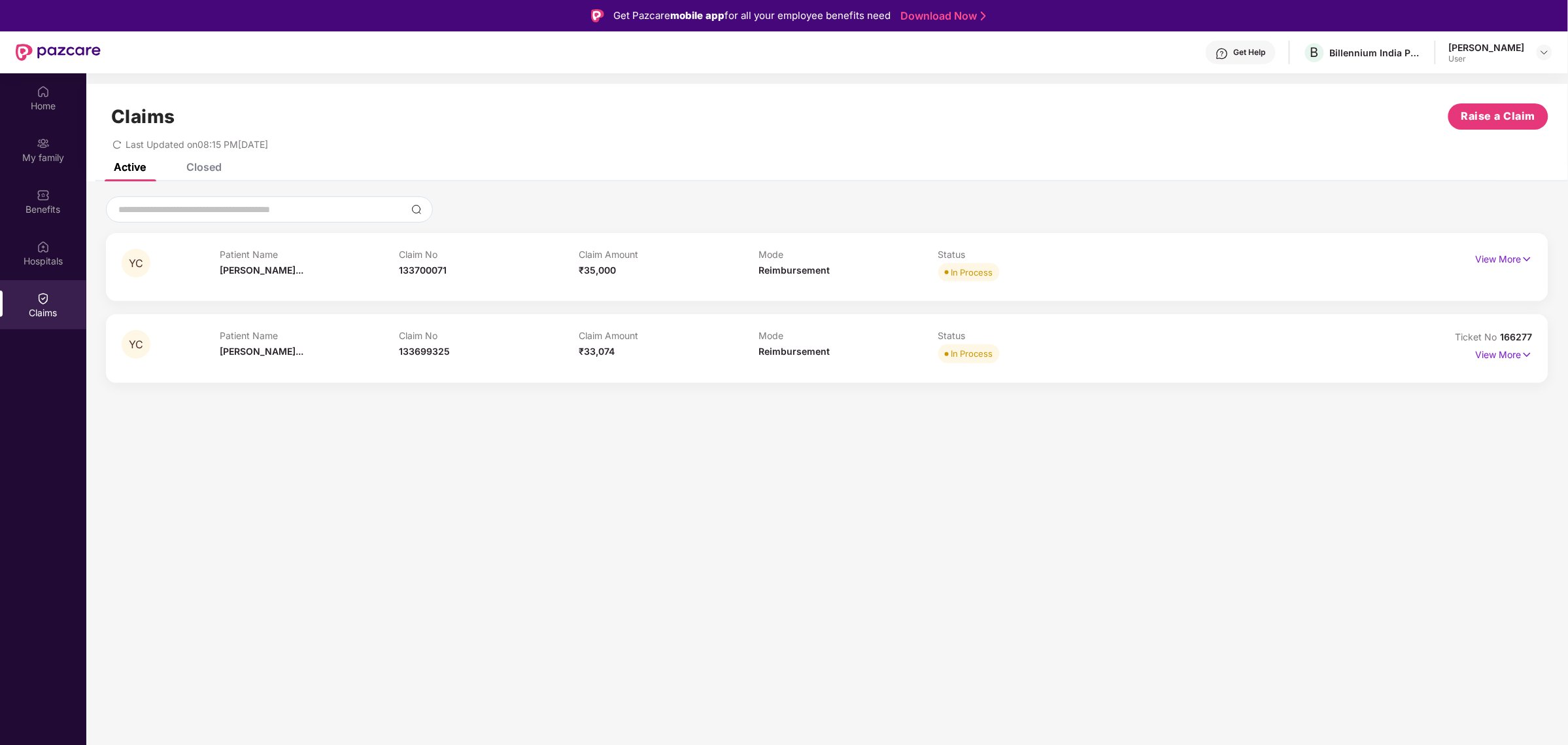
click at [656, 243] on div "YC Patient Name Yashasvi Chet... Claim No 133700071 Claim Amount ₹35,000 Mode R…" at bounding box center [827, 267] width 1442 height 68
click at [651, 266] on div "Claim Amount ₹35,000" at bounding box center [669, 266] width 180 height 36
click at [542, 345] on div "Claim No 133699325" at bounding box center [489, 348] width 180 height 36
click at [176, 351] on div "YC" at bounding box center [171, 348] width 98 height 36
click at [1506, 355] on p "View More" at bounding box center [1504, 353] width 57 height 18
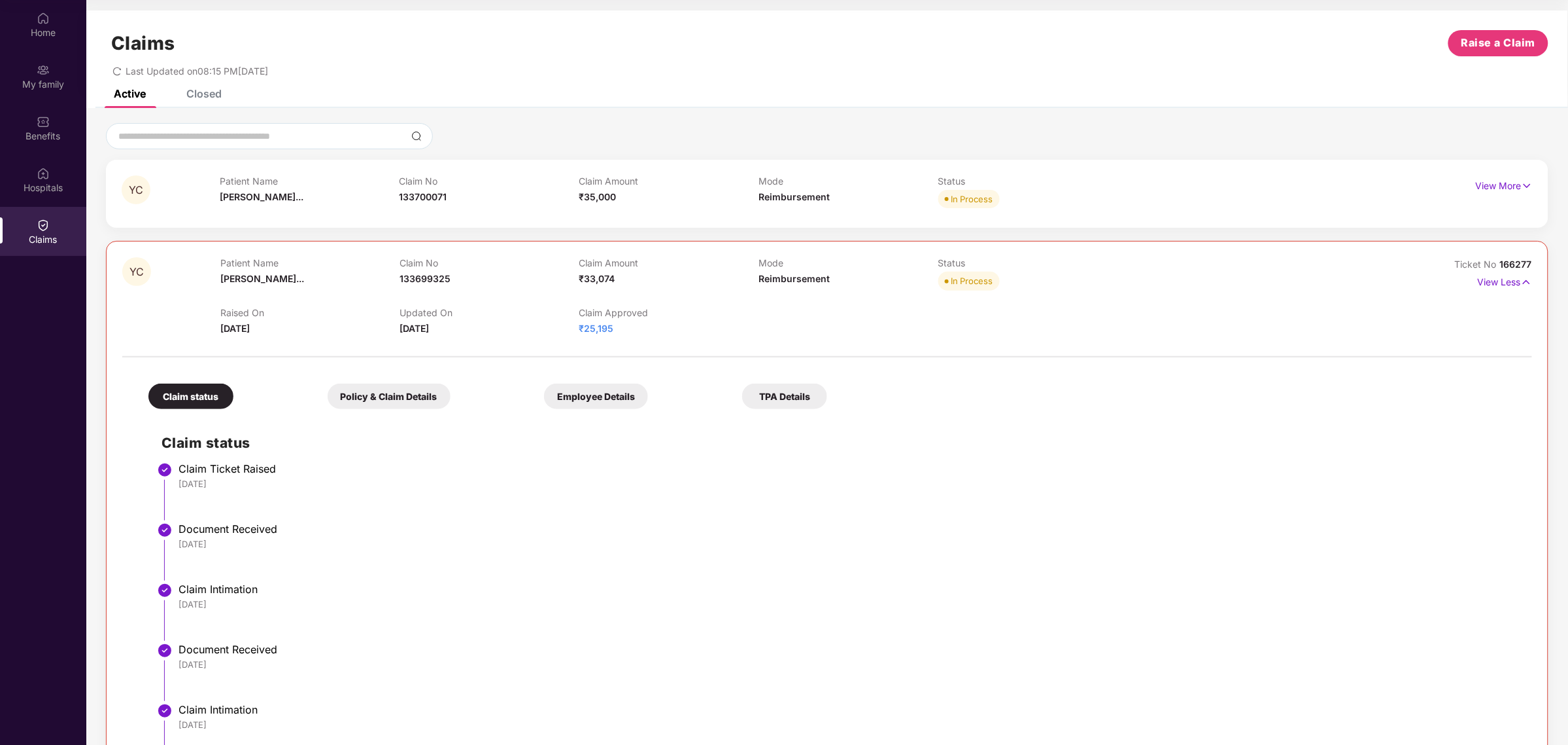
click at [405, 394] on div "Policy & Claim Details" at bounding box center [389, 396] width 123 height 26
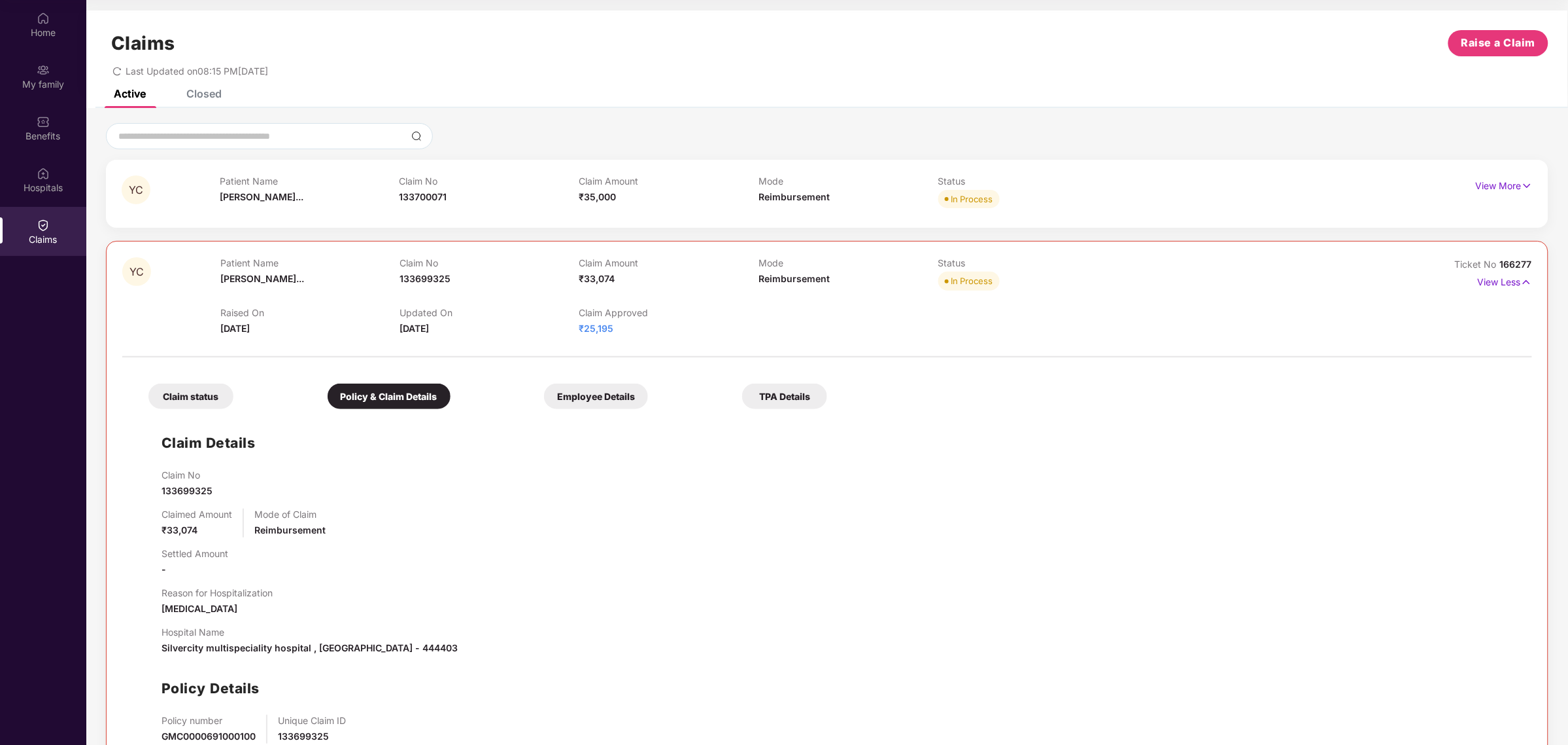
scroll to position [78, 0]
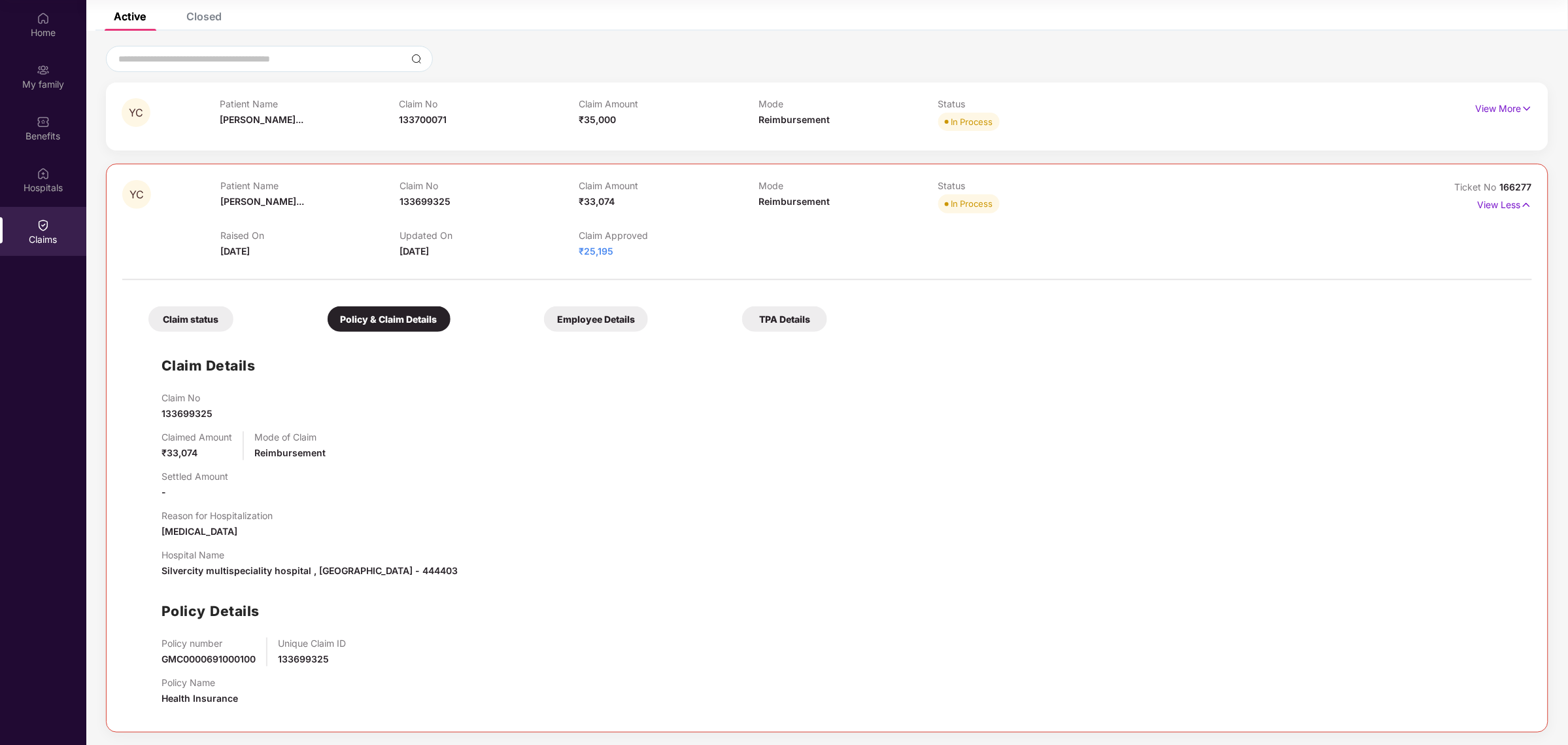
click at [185, 330] on div "Claim status" at bounding box center [191, 319] width 85 height 26
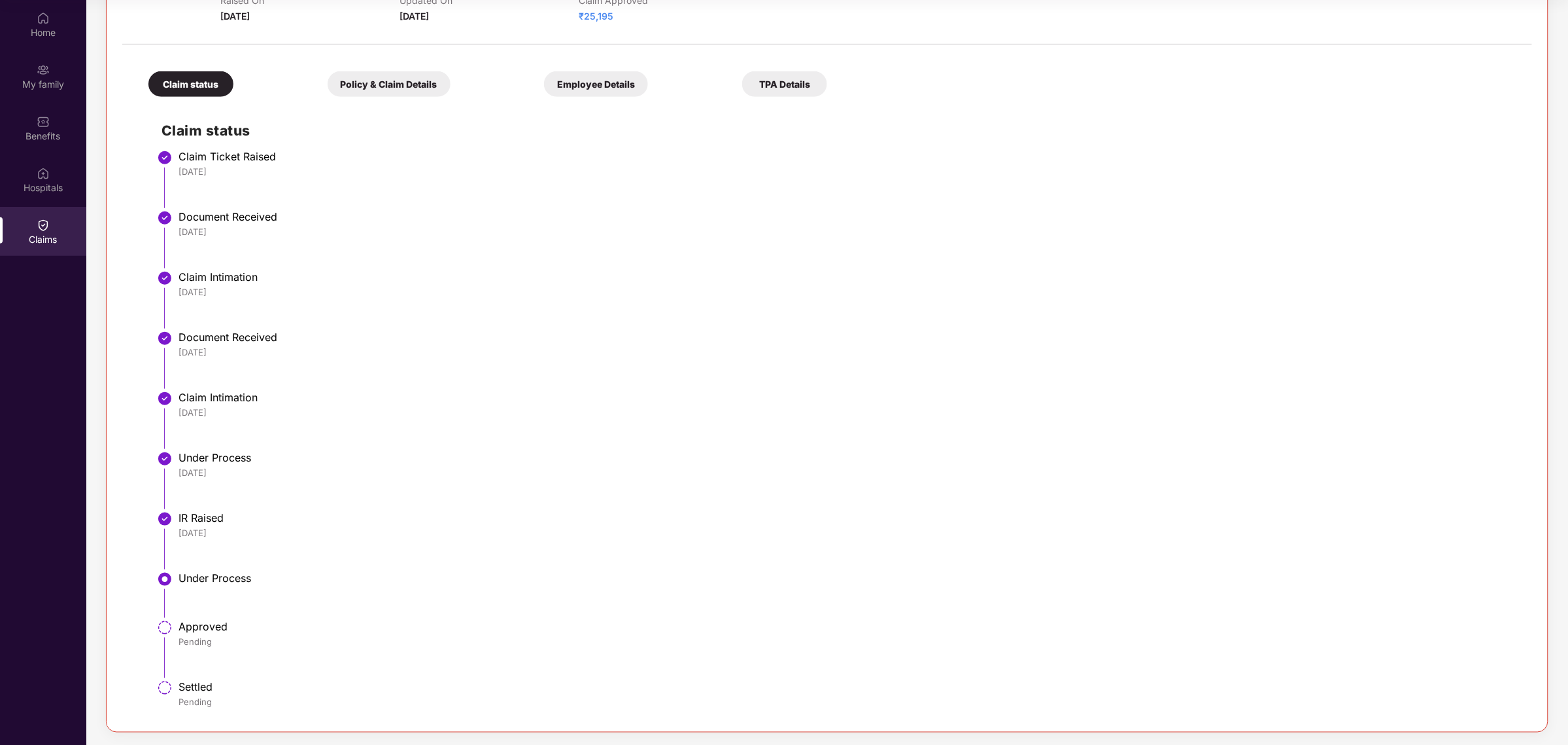
scroll to position [0, 0]
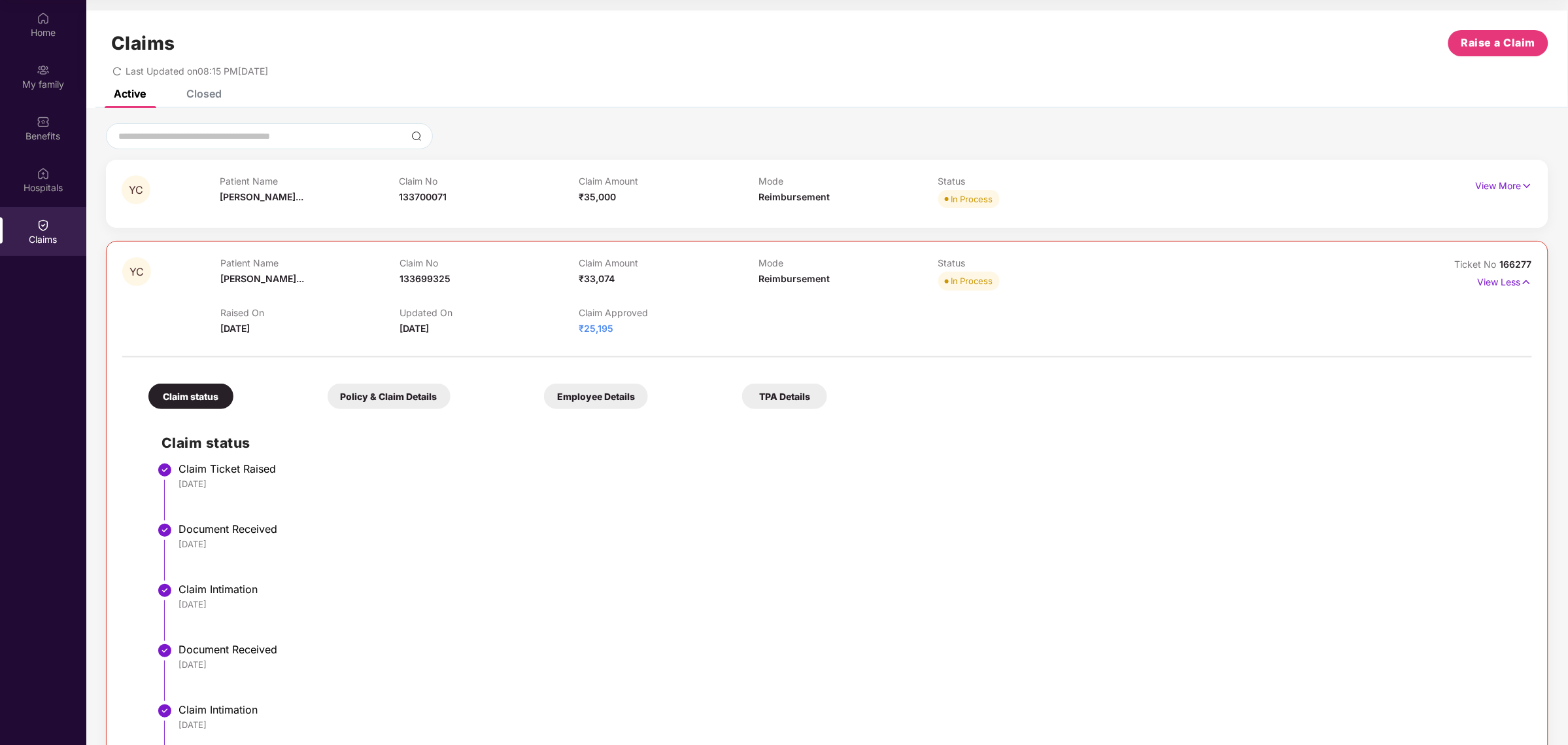
click at [590, 332] on span "₹25,195" at bounding box center [597, 329] width 34 height 11
click at [590, 331] on span "₹25,195" at bounding box center [597, 329] width 34 height 11
click at [628, 337] on div at bounding box center [828, 350] width 1410 height 27
click at [635, 325] on div "Claim Approved ₹25,195" at bounding box center [669, 322] width 179 height 29
